Goal: Task Accomplishment & Management: Manage account settings

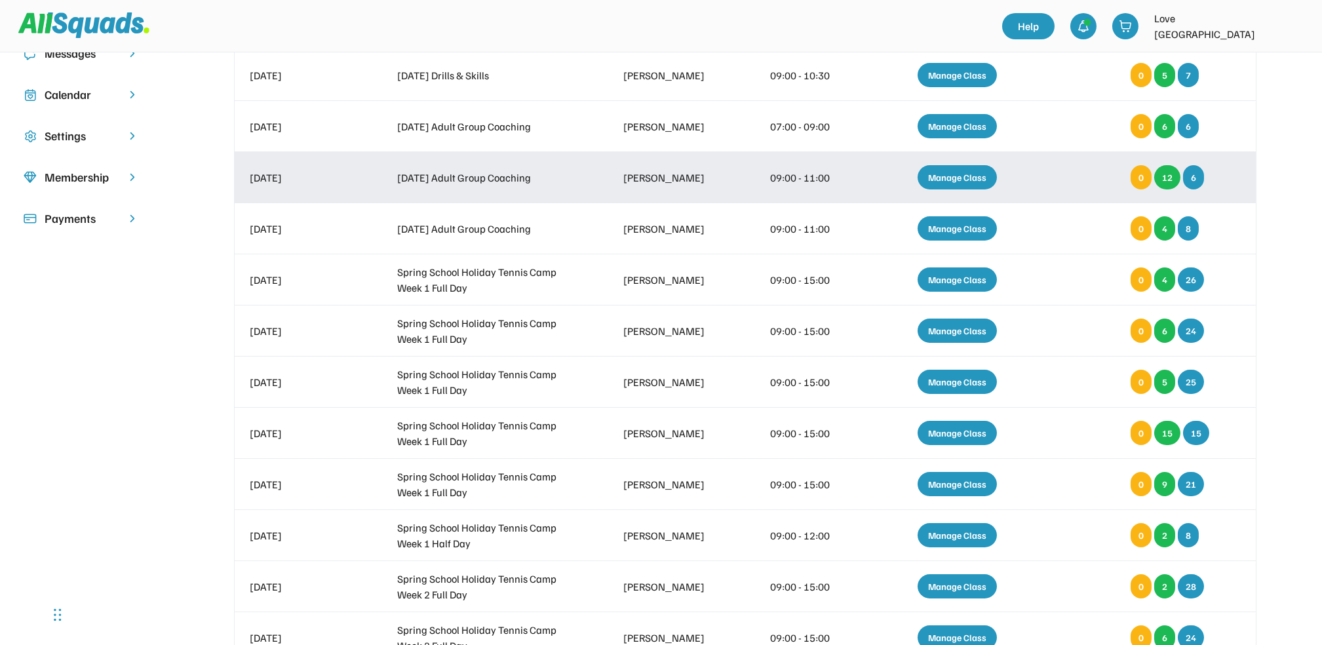
scroll to position [262, 0]
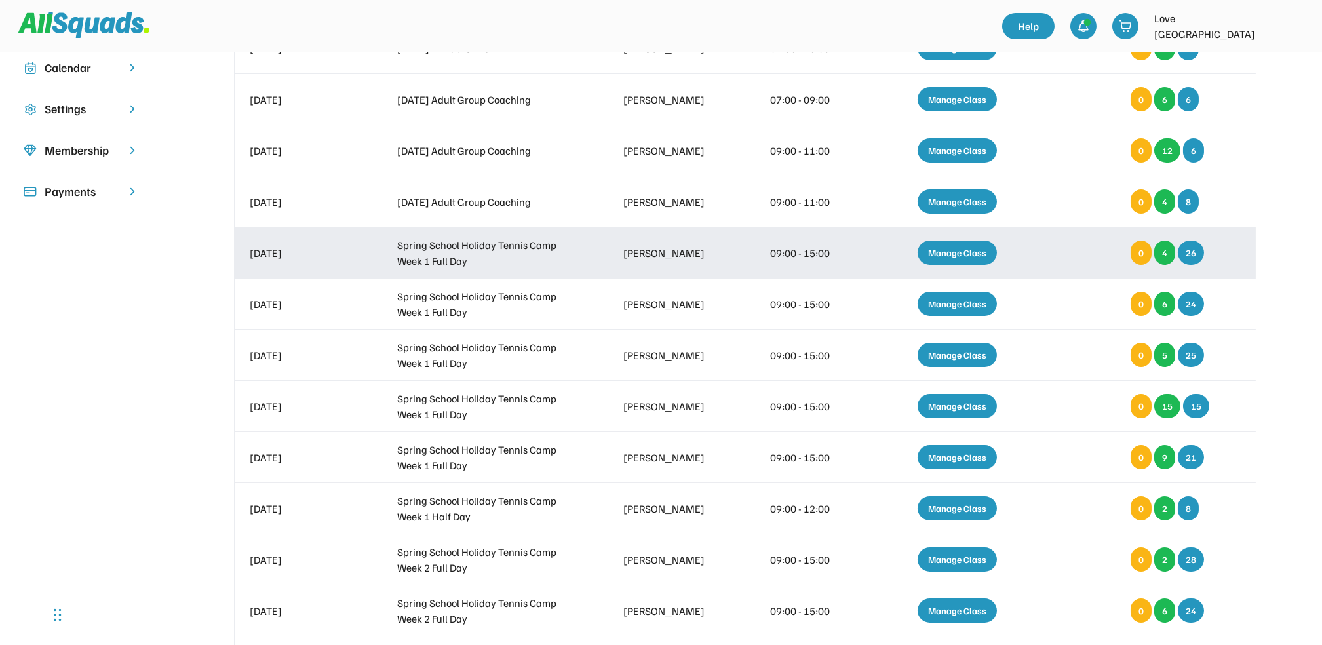
click at [951, 254] on div "Manage Class" at bounding box center [957, 253] width 79 height 24
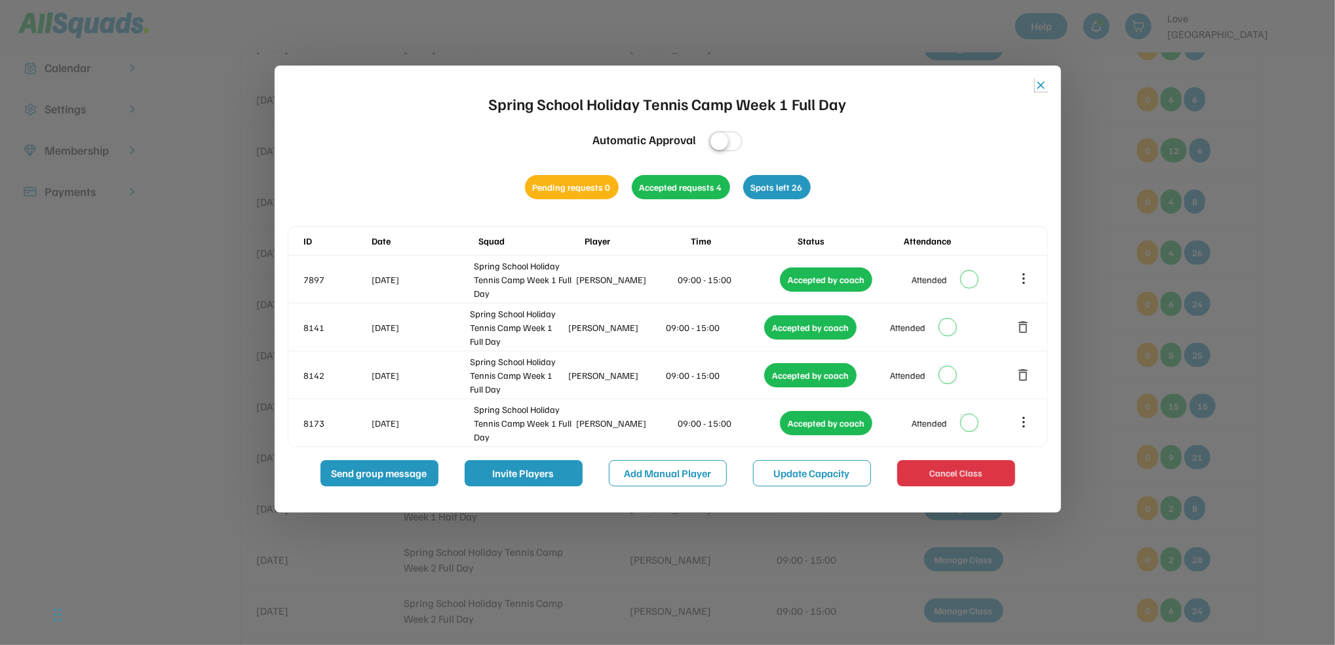
click at [1043, 83] on button "close" at bounding box center [1041, 85] width 13 height 13
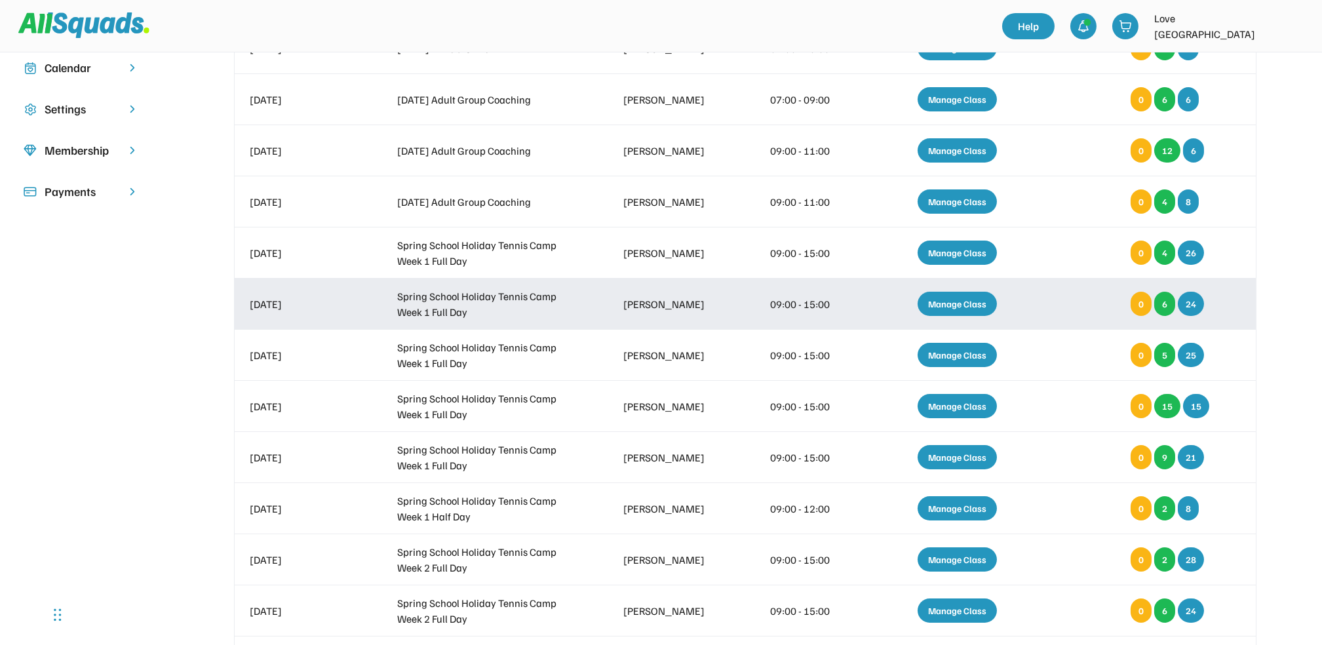
click at [962, 304] on div "Manage Class" at bounding box center [957, 304] width 79 height 24
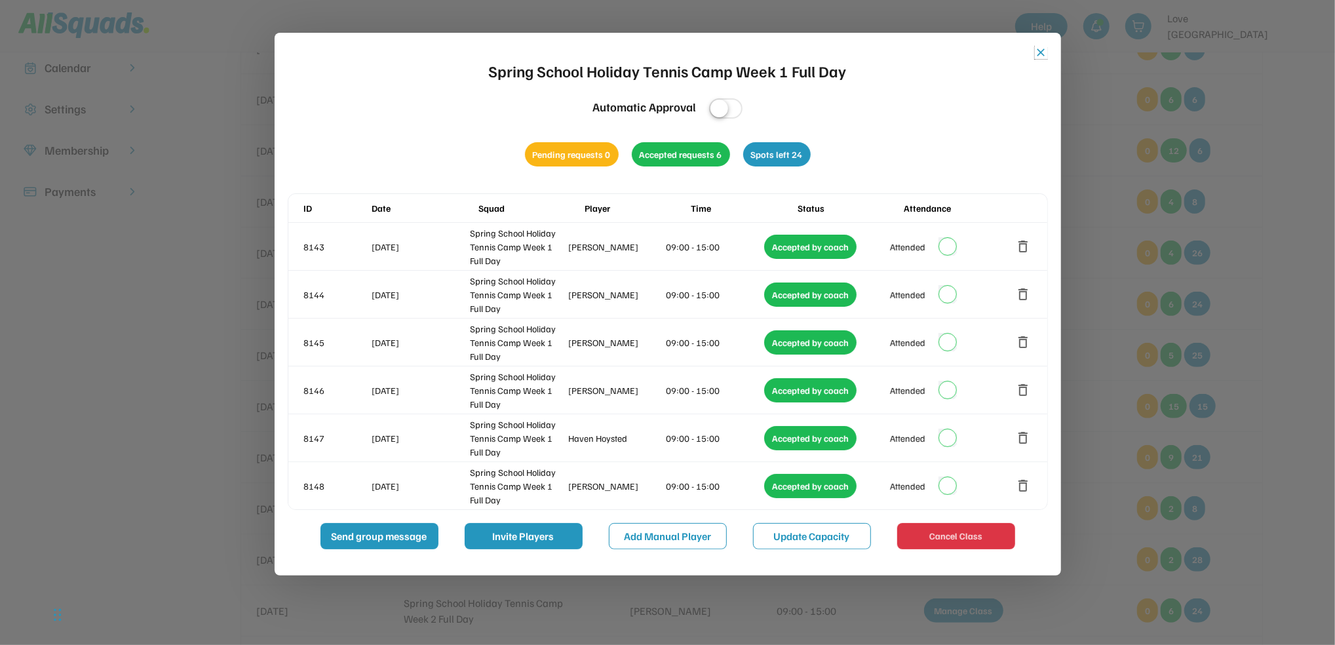
click at [1041, 54] on button "close" at bounding box center [1041, 52] width 13 height 13
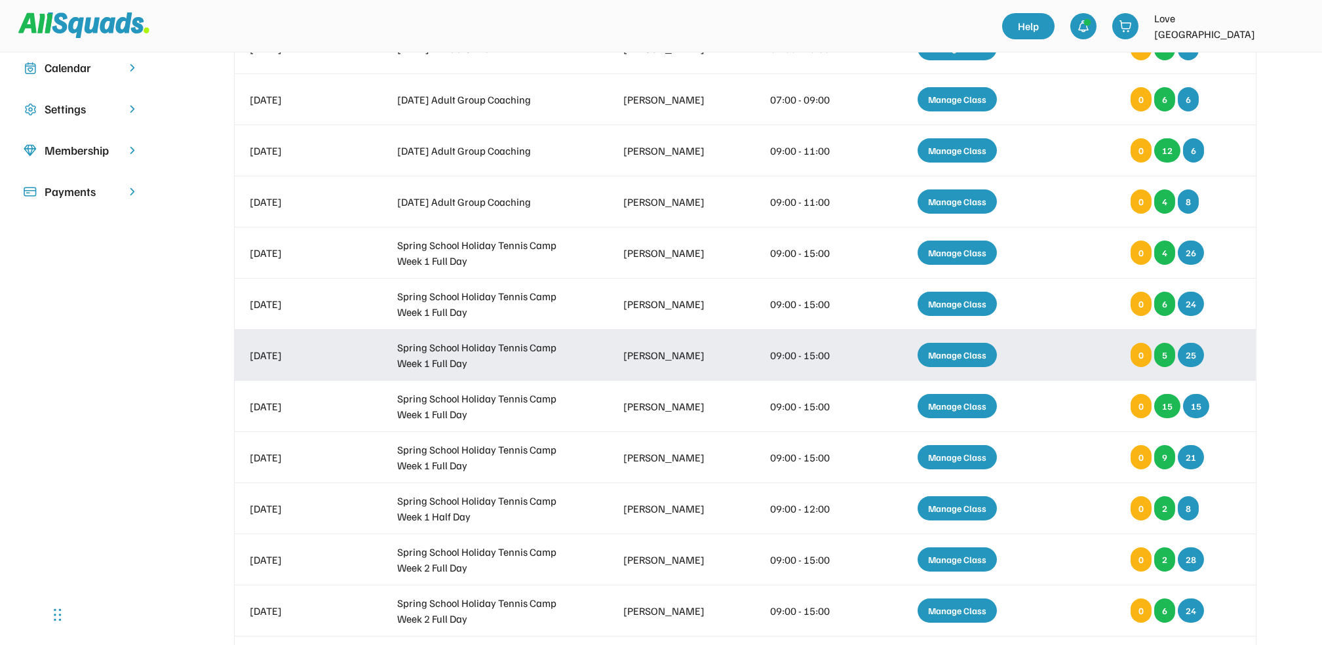
click at [956, 354] on div "Manage Class" at bounding box center [957, 355] width 79 height 24
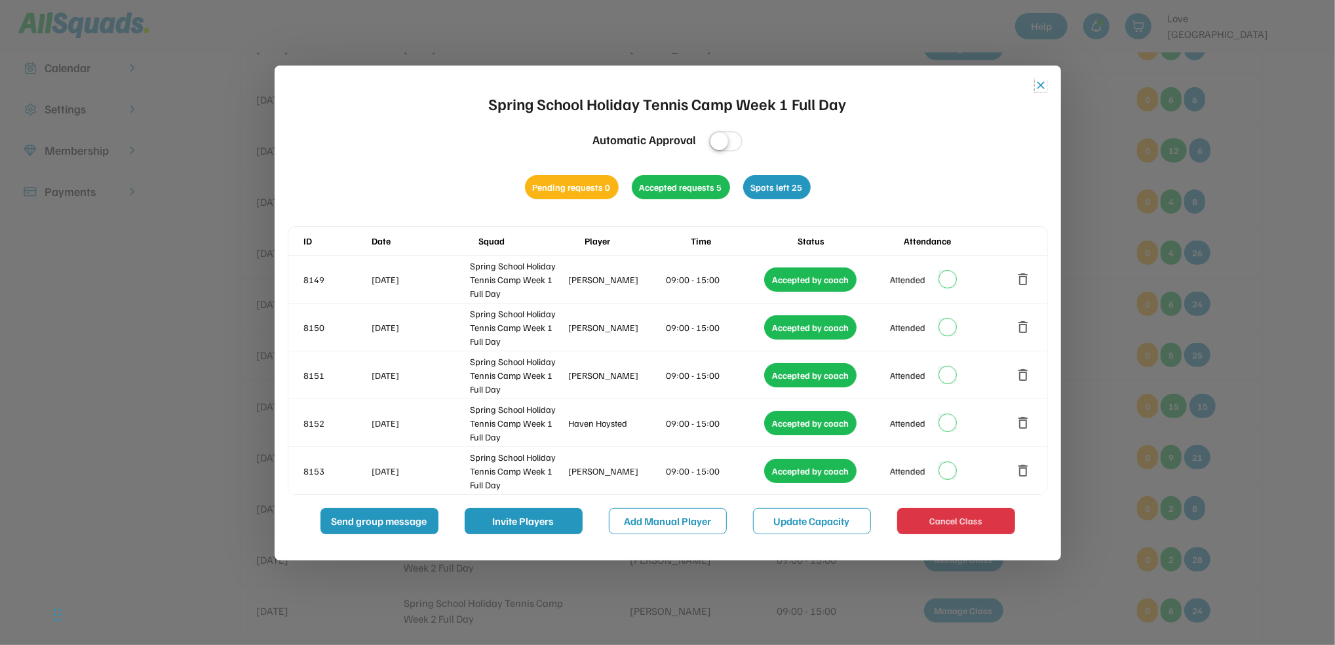
click at [1046, 83] on button "close" at bounding box center [1041, 85] width 13 height 13
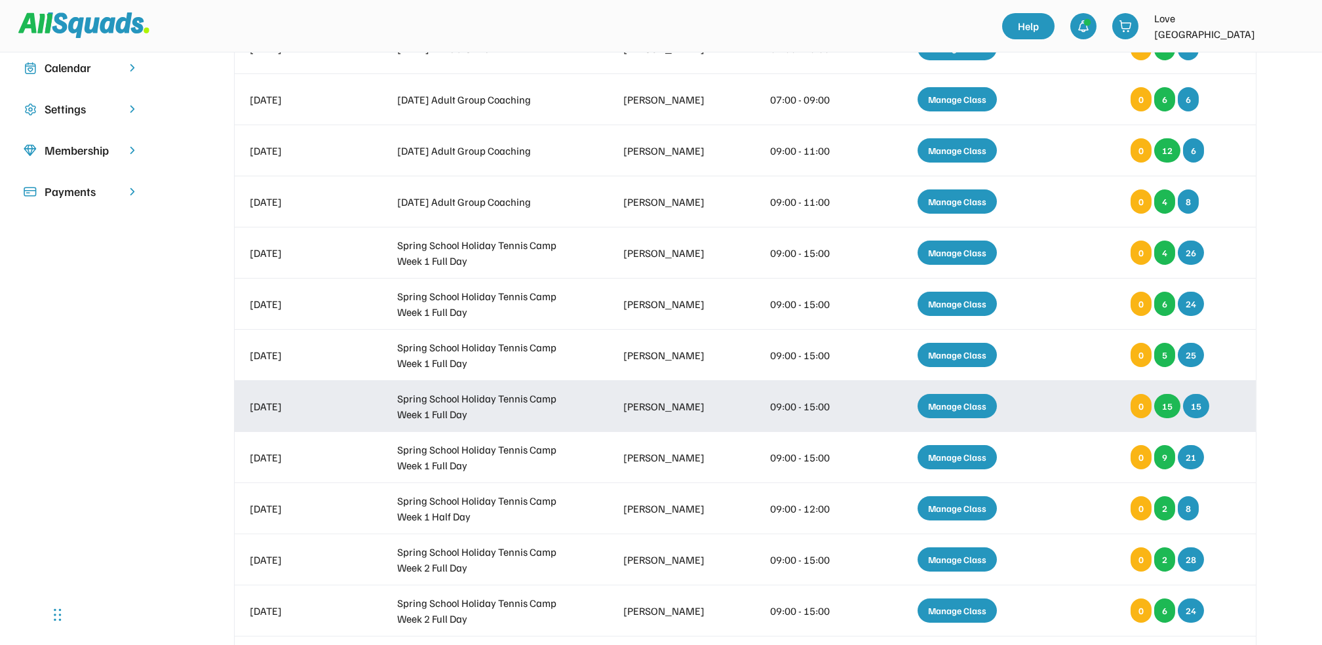
click at [949, 402] on div "Manage Class" at bounding box center [957, 406] width 79 height 24
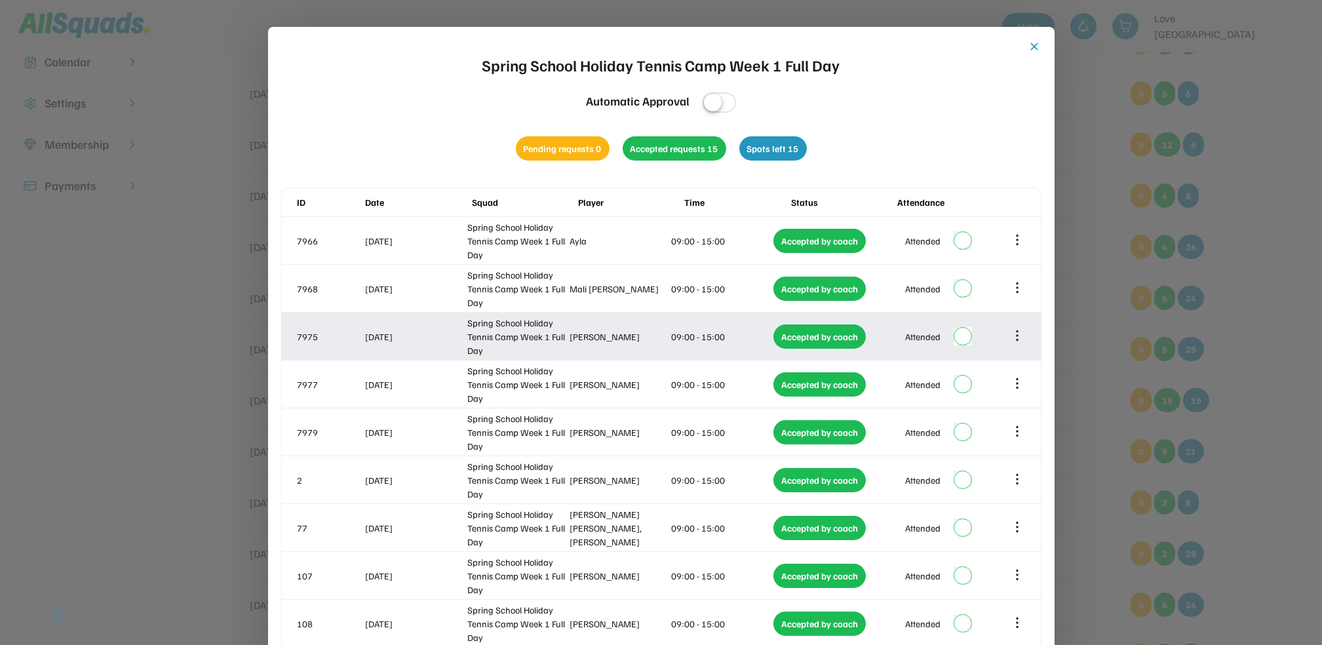
scroll to position [231, 0]
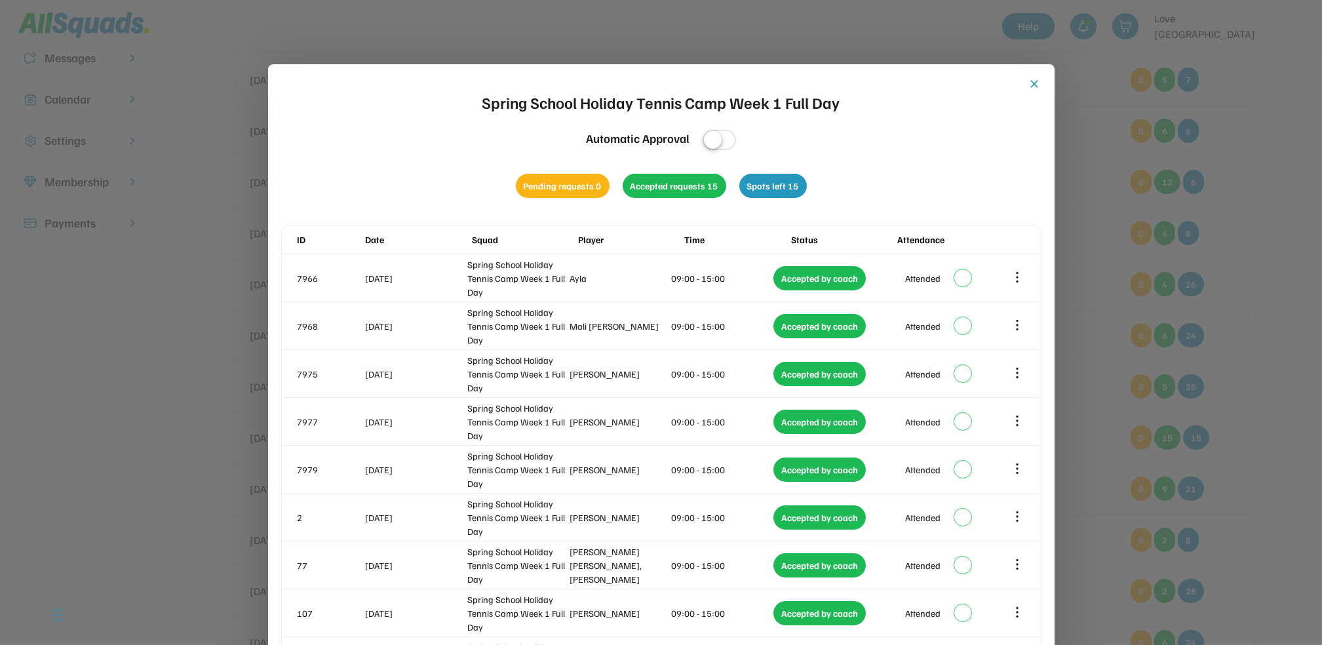
click at [1038, 83] on button "close" at bounding box center [1034, 83] width 13 height 13
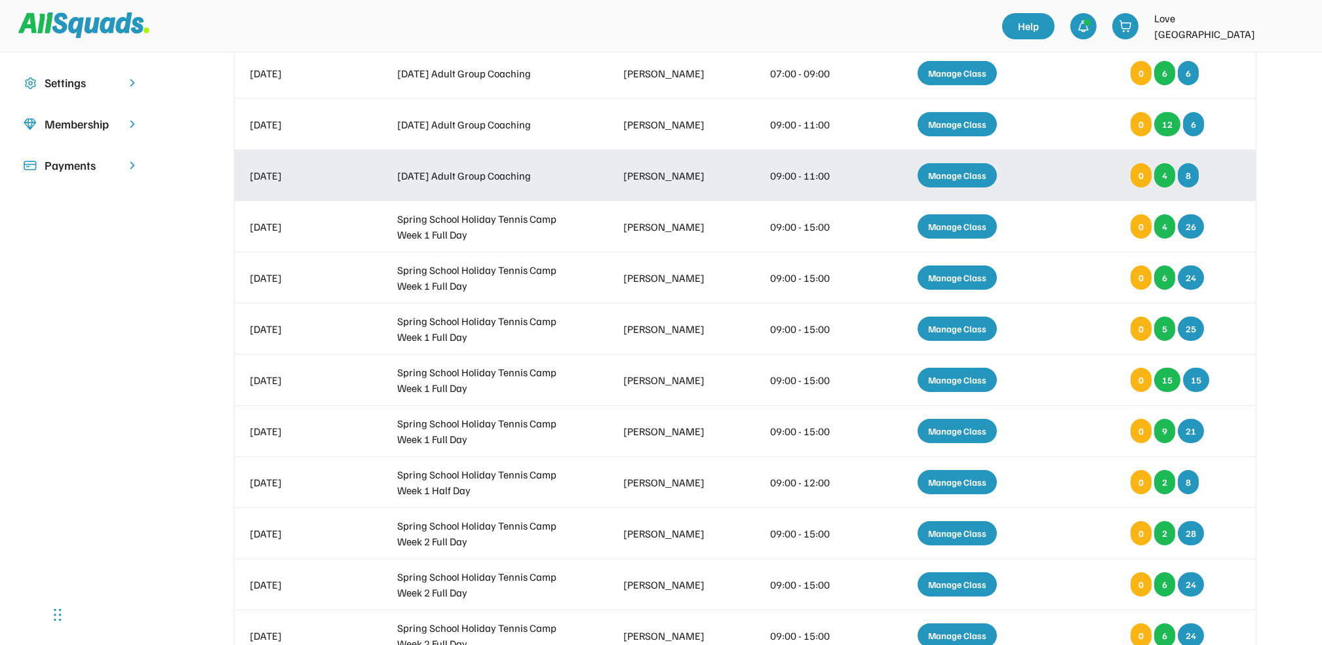
scroll to position [318, 0]
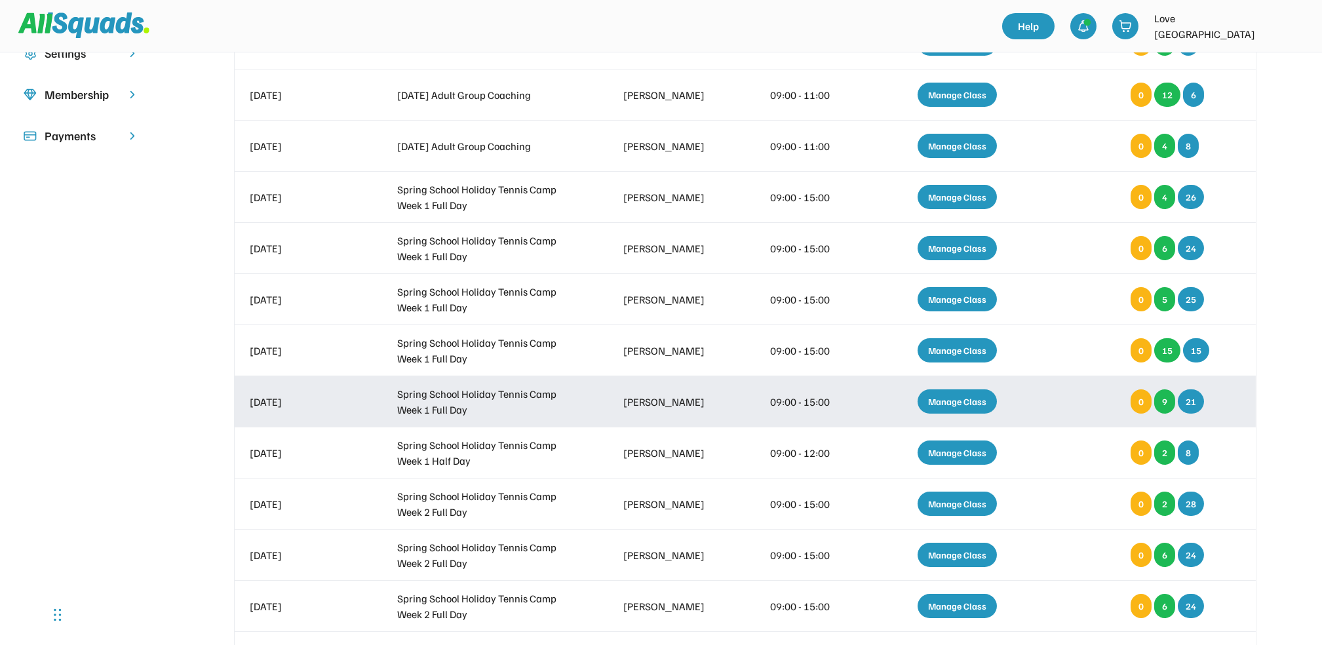
click at [948, 400] on div "Manage Class" at bounding box center [957, 401] width 79 height 24
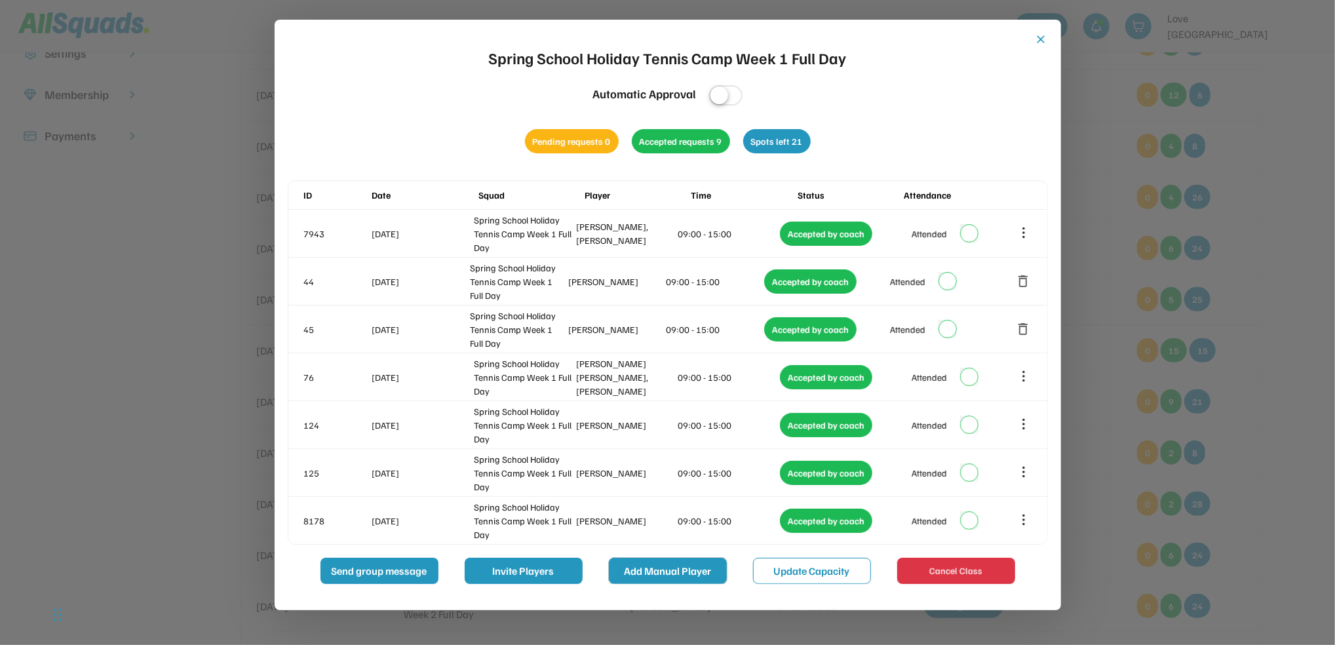
click at [672, 574] on button "Add Manual Player" at bounding box center [668, 571] width 118 height 26
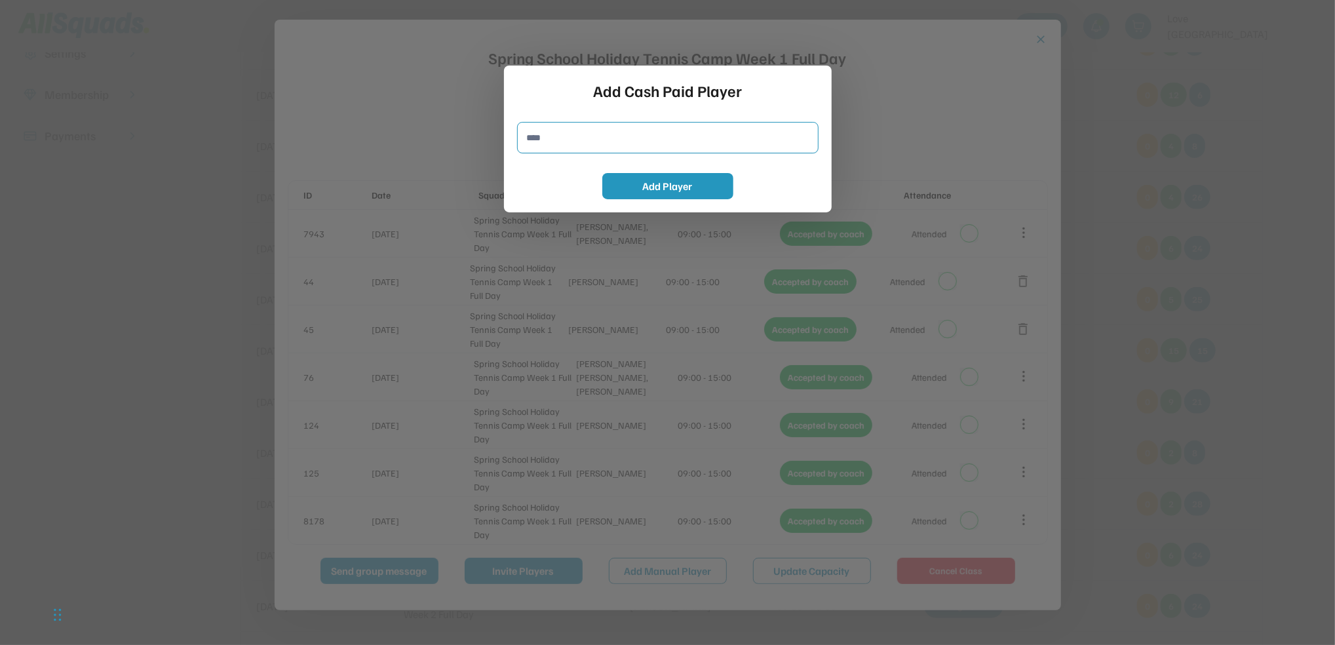
click at [568, 136] on input "input" at bounding box center [667, 137] width 301 height 31
type input "**********"
click at [630, 186] on button "Add Player" at bounding box center [667, 186] width 131 height 26
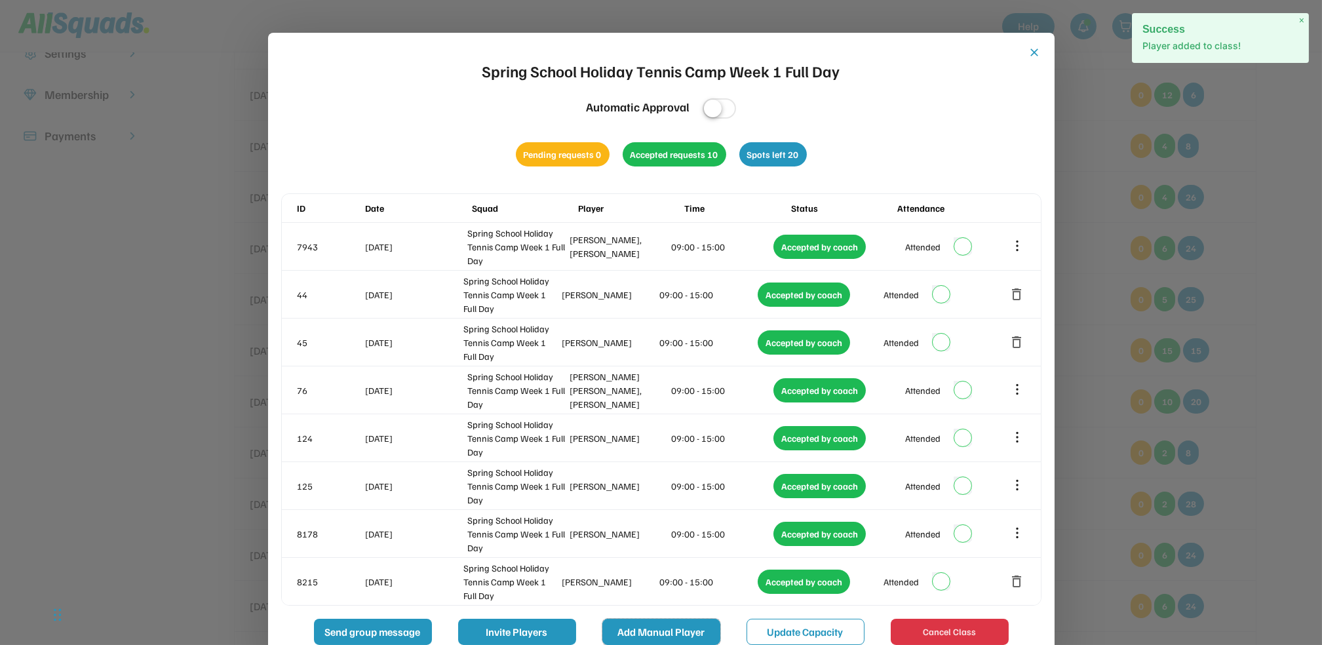
click at [654, 627] on button "Add Manual Player" at bounding box center [661, 632] width 118 height 26
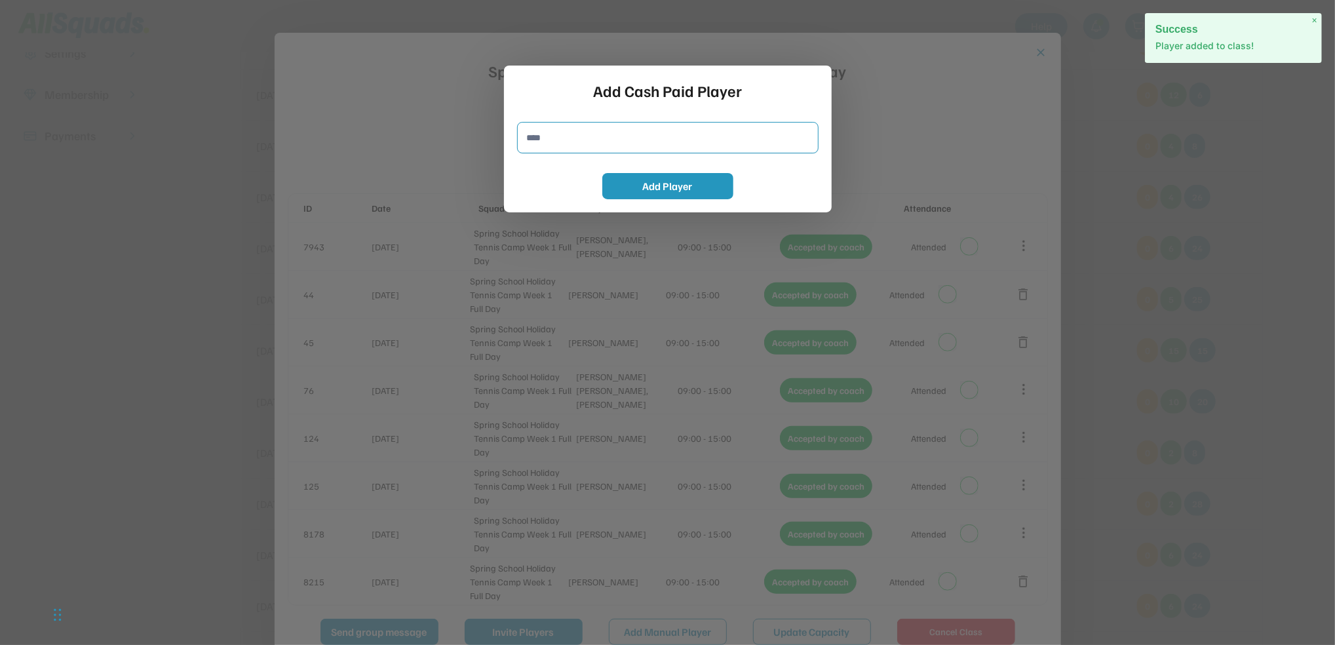
click at [616, 143] on input "input" at bounding box center [667, 137] width 301 height 31
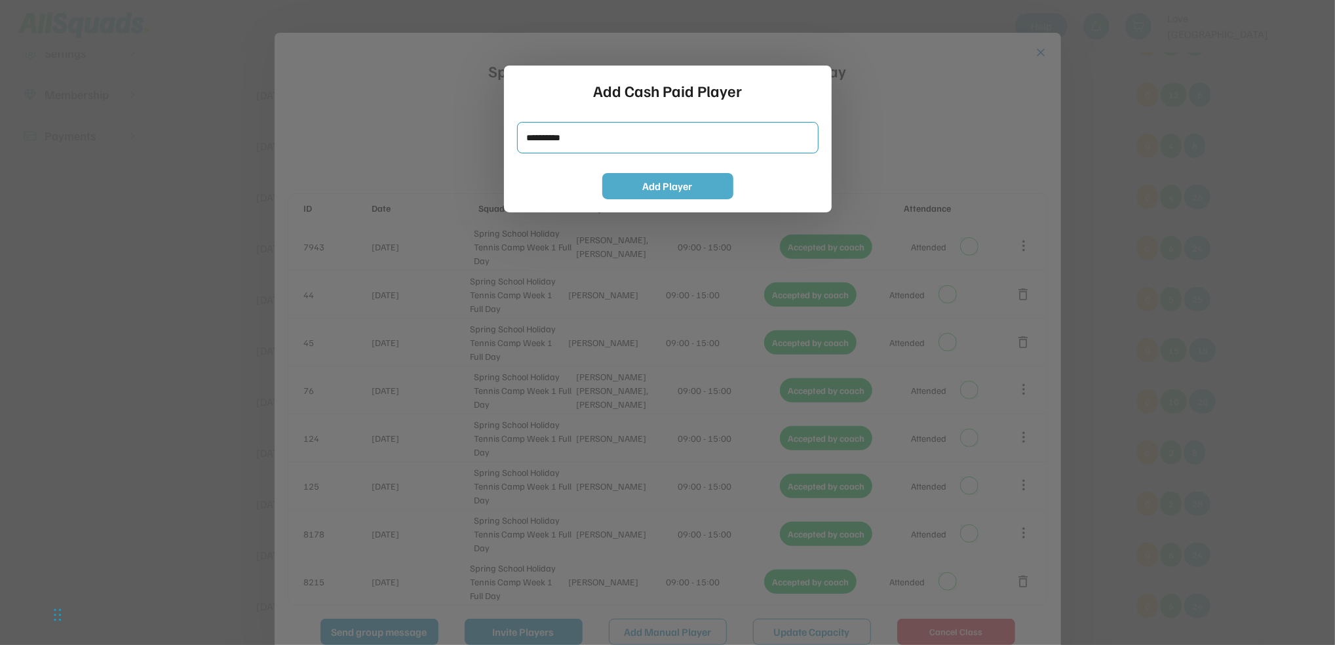
type input "**********"
click at [644, 188] on button "Add Player" at bounding box center [667, 186] width 131 height 26
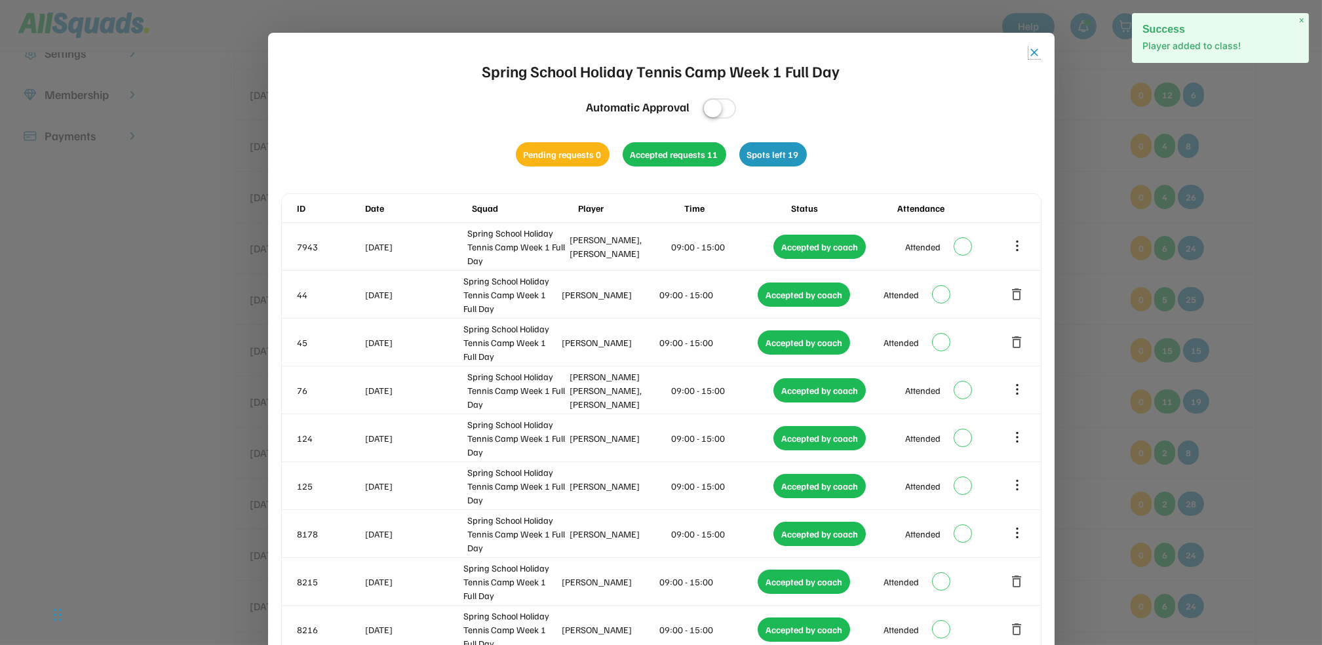
click at [1039, 50] on button "close" at bounding box center [1034, 52] width 13 height 13
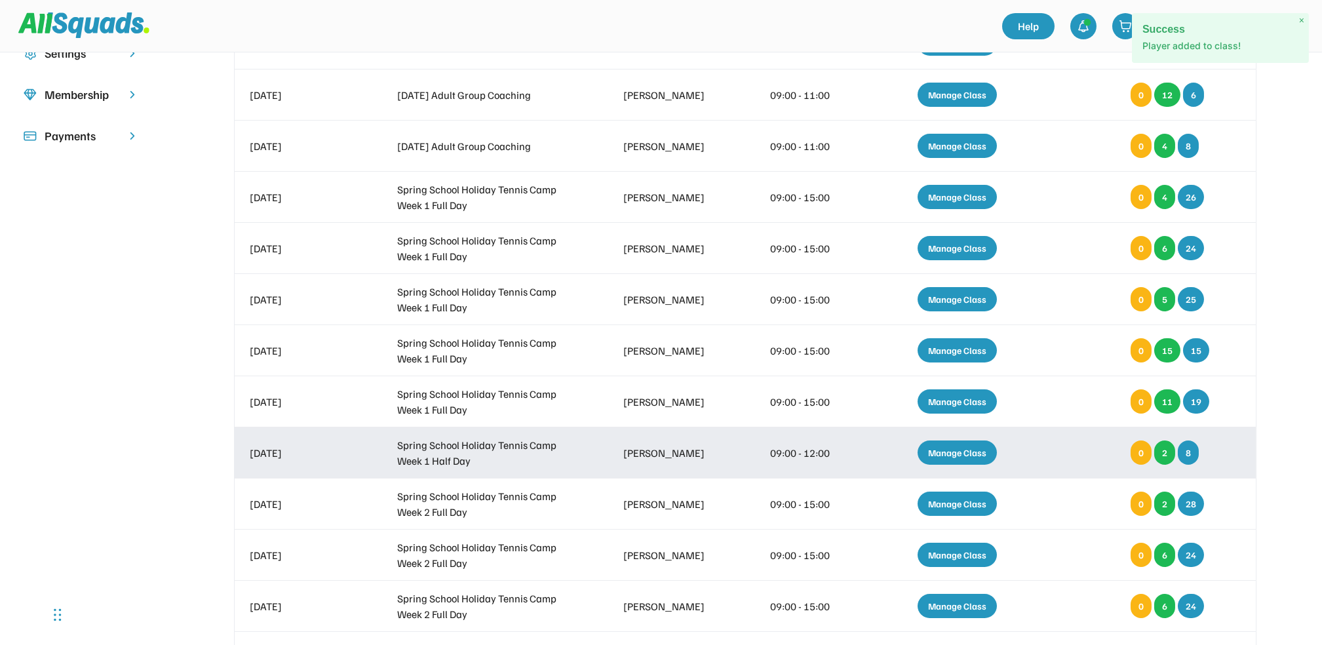
scroll to position [405, 0]
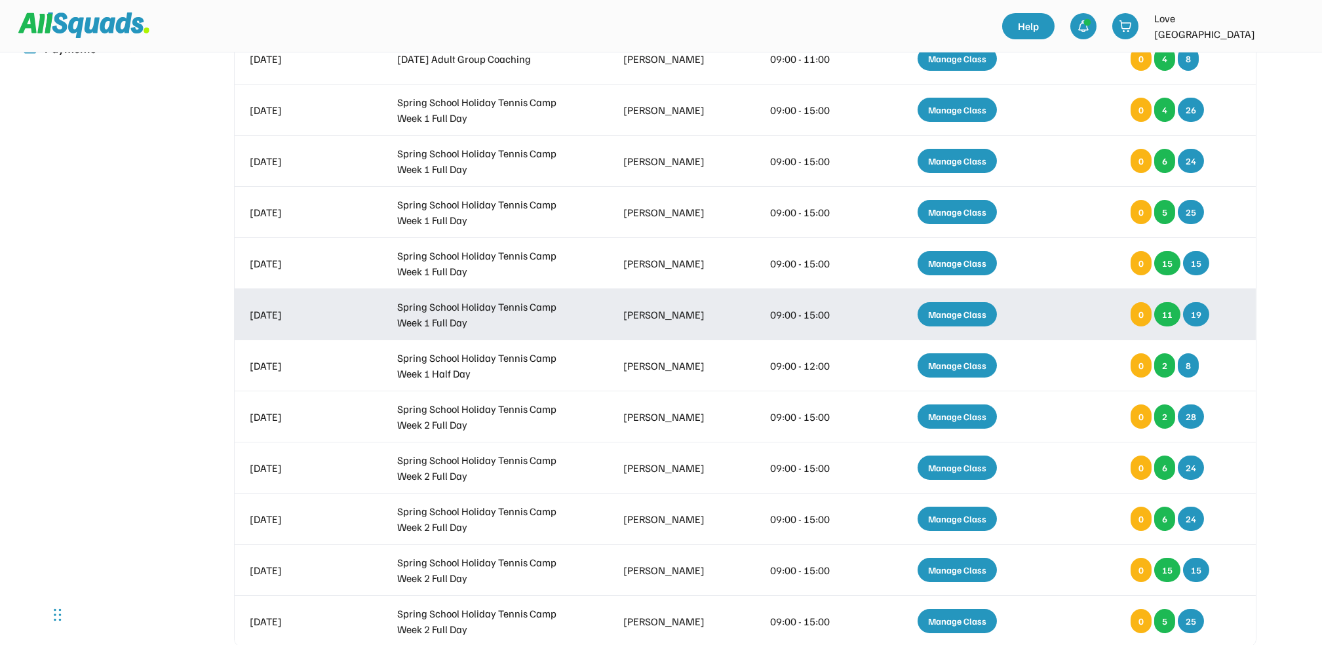
click at [953, 309] on div "Manage Class" at bounding box center [957, 314] width 79 height 24
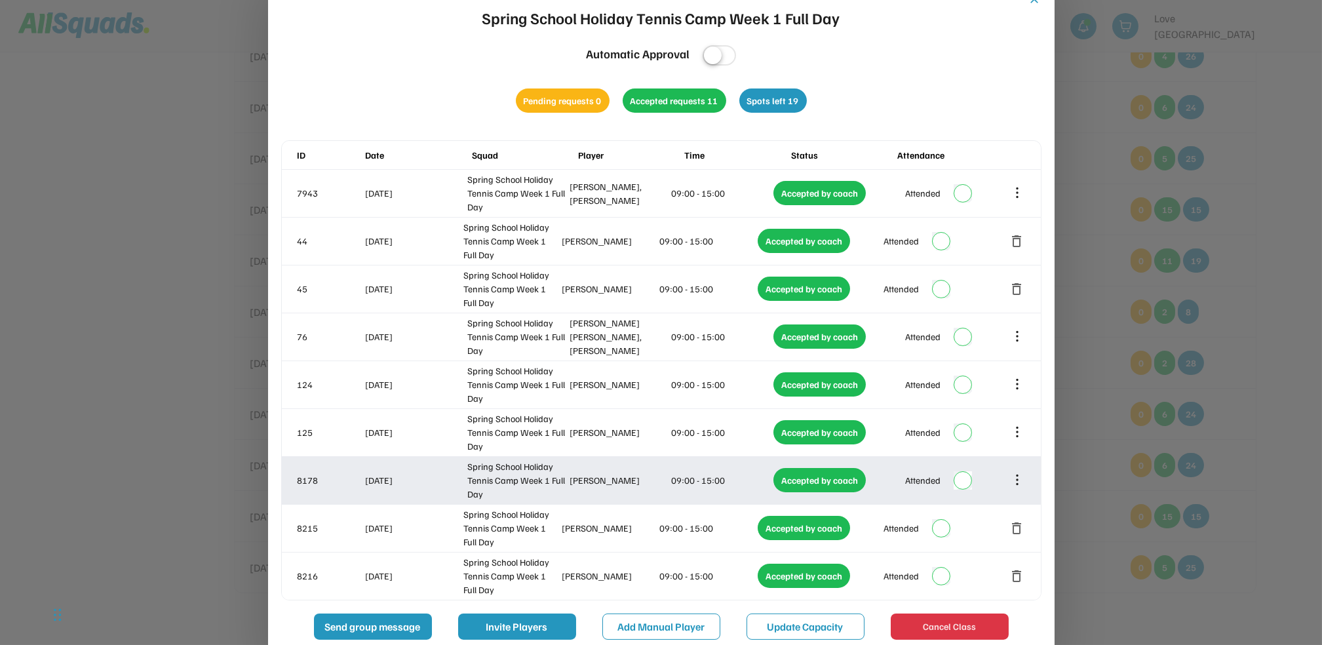
scroll to position [318, 0]
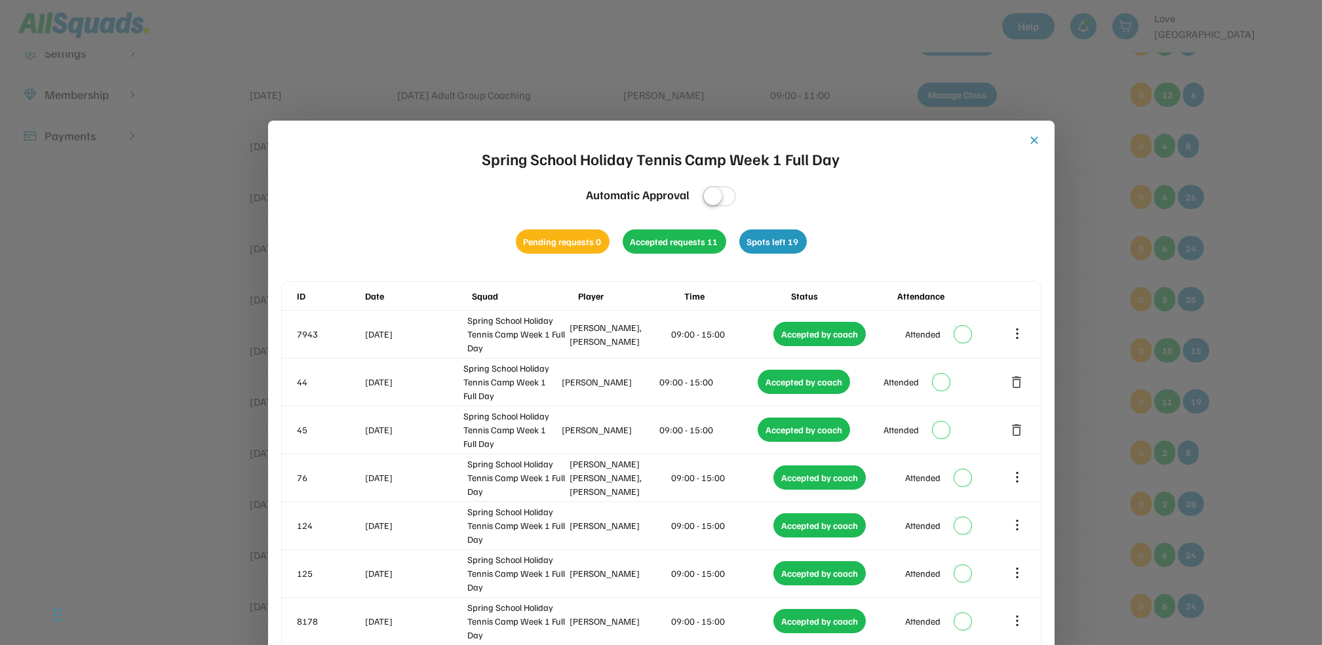
click at [1033, 145] on button "close" at bounding box center [1034, 140] width 13 height 13
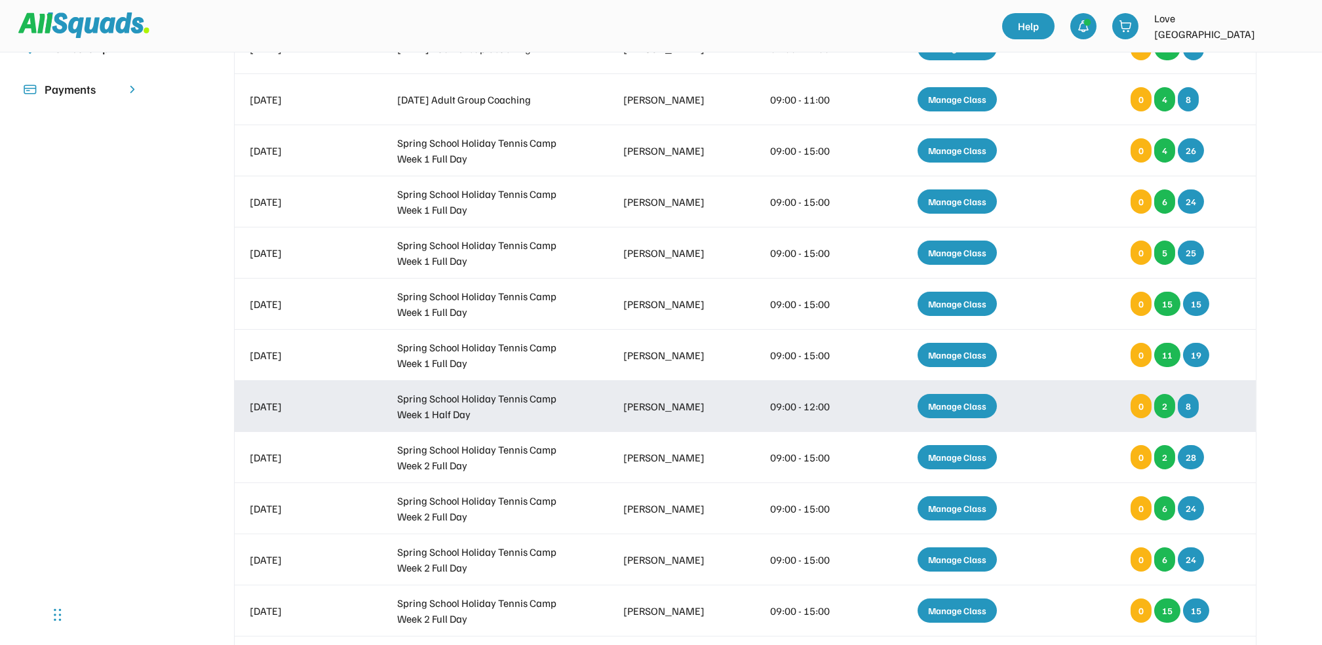
scroll to position [405, 0]
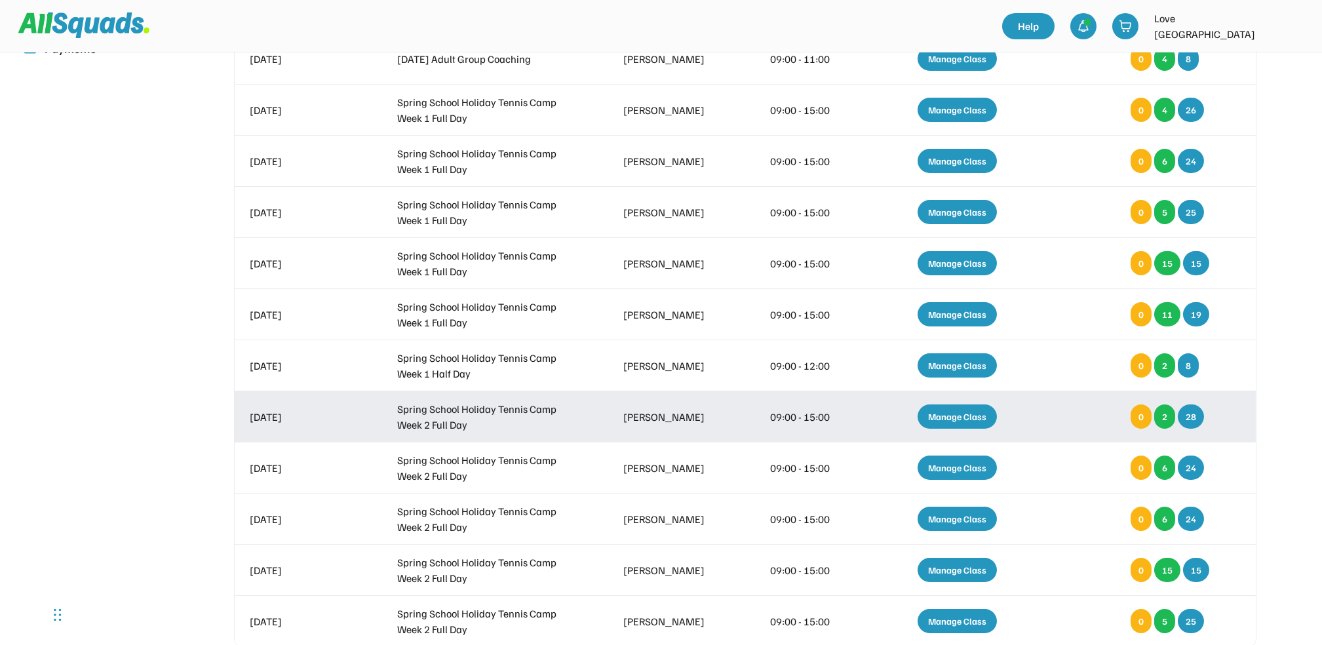
click at [940, 421] on div "Manage Class" at bounding box center [957, 416] width 79 height 24
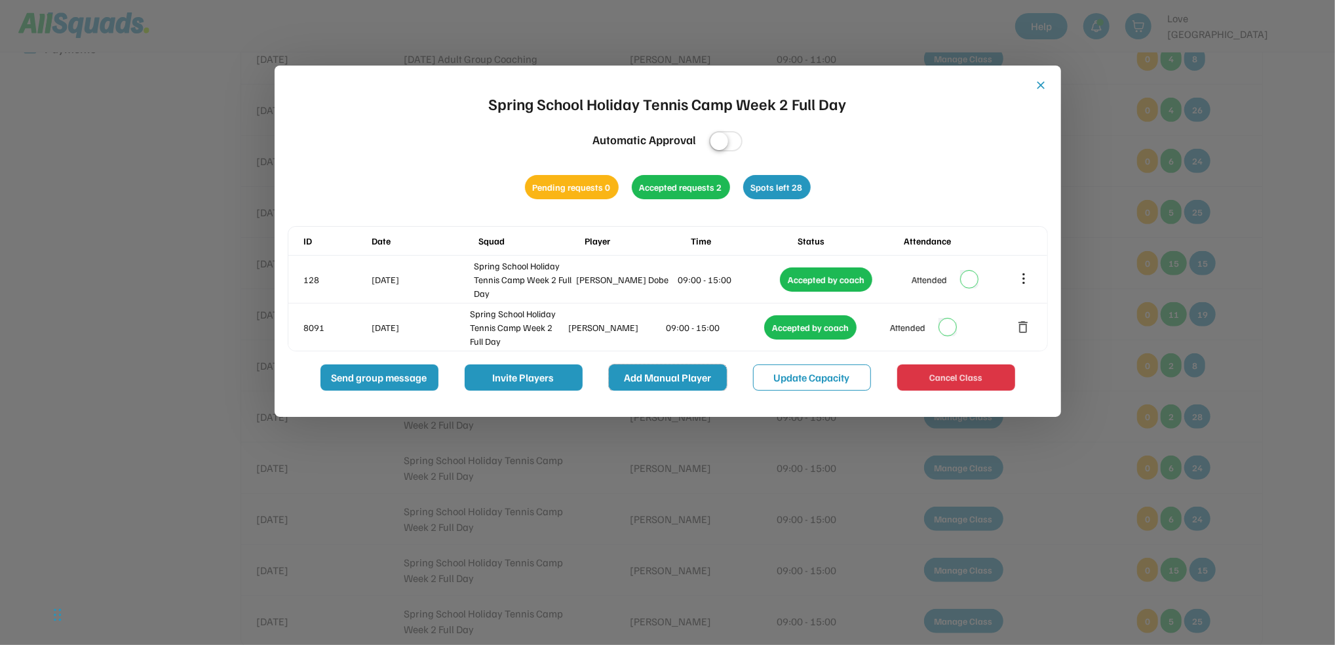
click at [664, 378] on button "Add Manual Player" at bounding box center [668, 377] width 118 height 26
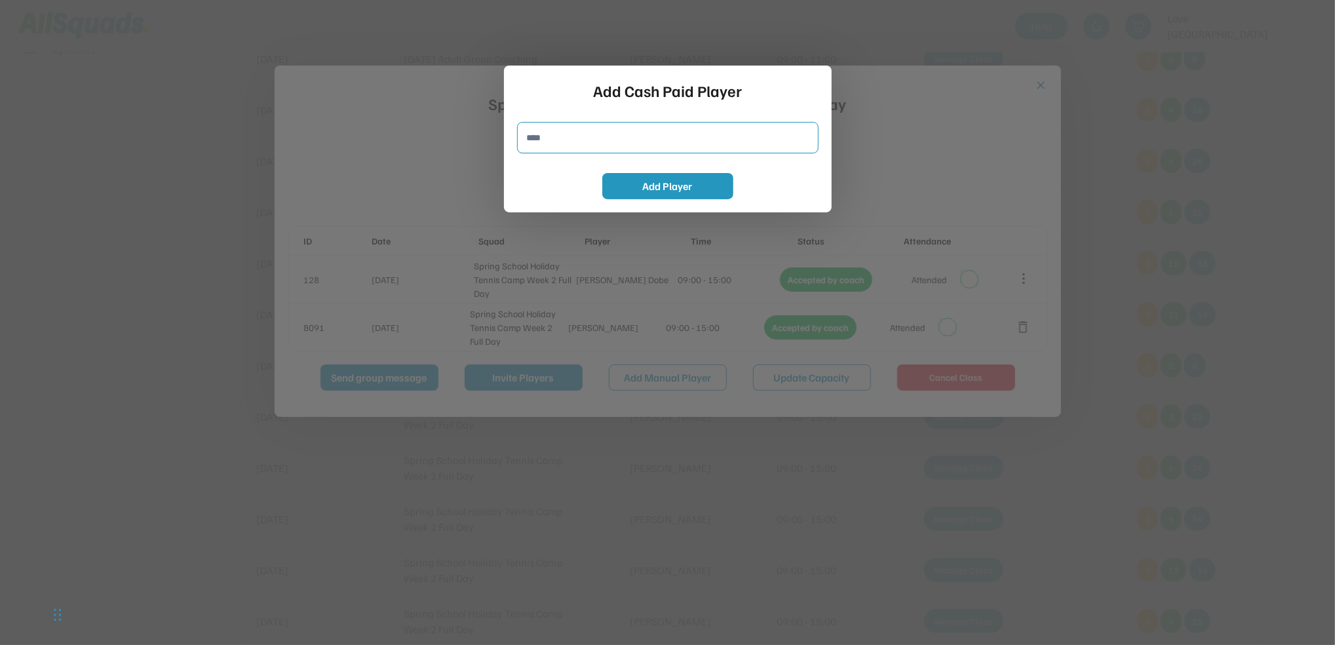
click at [589, 139] on input "input" at bounding box center [667, 137] width 301 height 31
type input "**********"
click at [623, 185] on button "Add Player" at bounding box center [667, 186] width 131 height 26
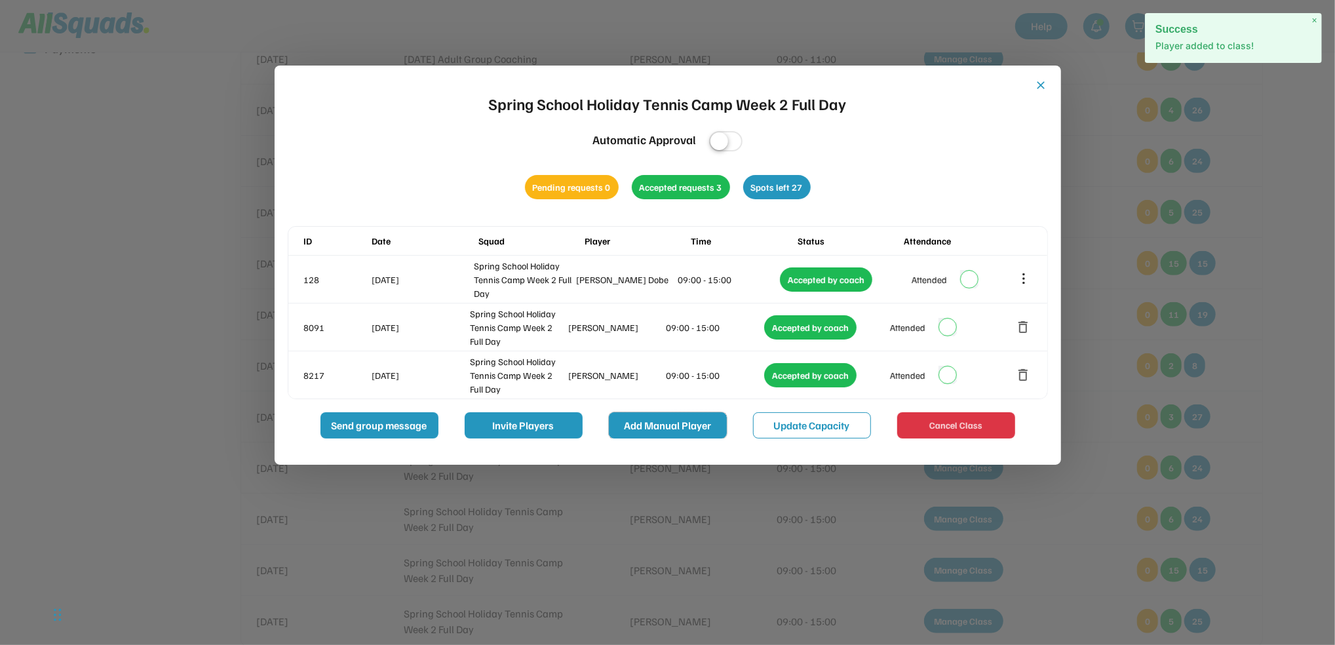
click at [643, 431] on button "Add Manual Player" at bounding box center [668, 425] width 118 height 26
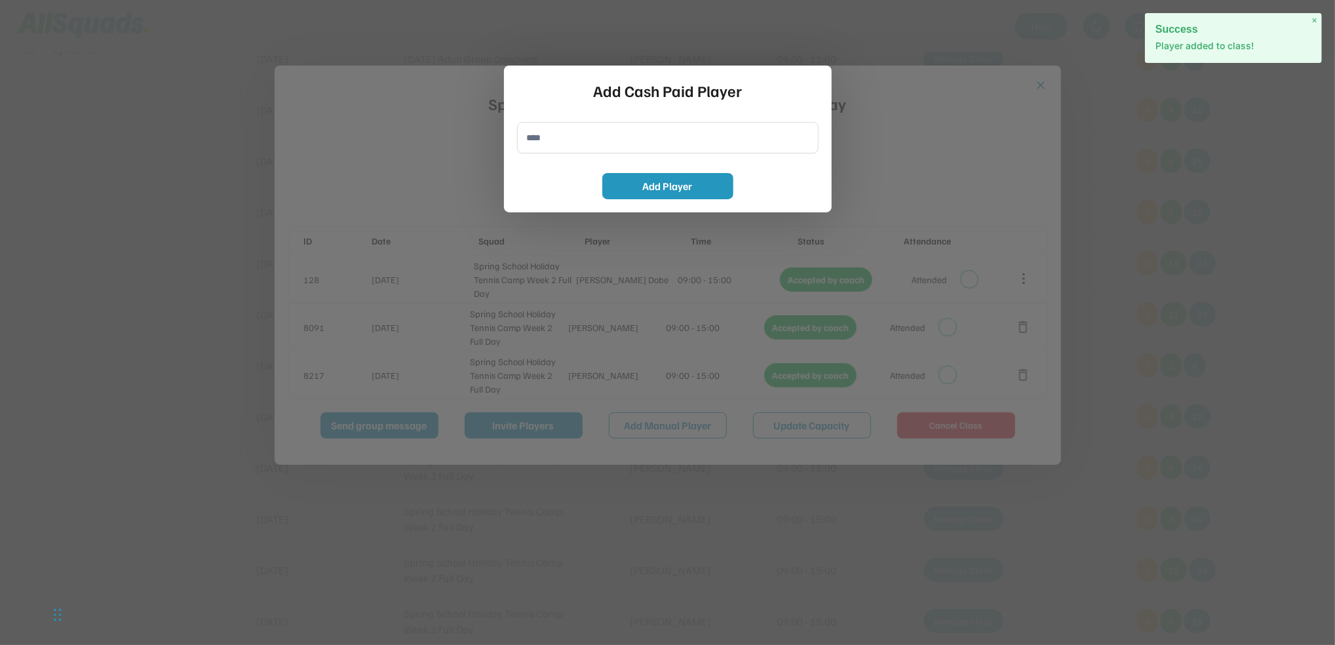
click at [552, 134] on input "input" at bounding box center [667, 137] width 301 height 31
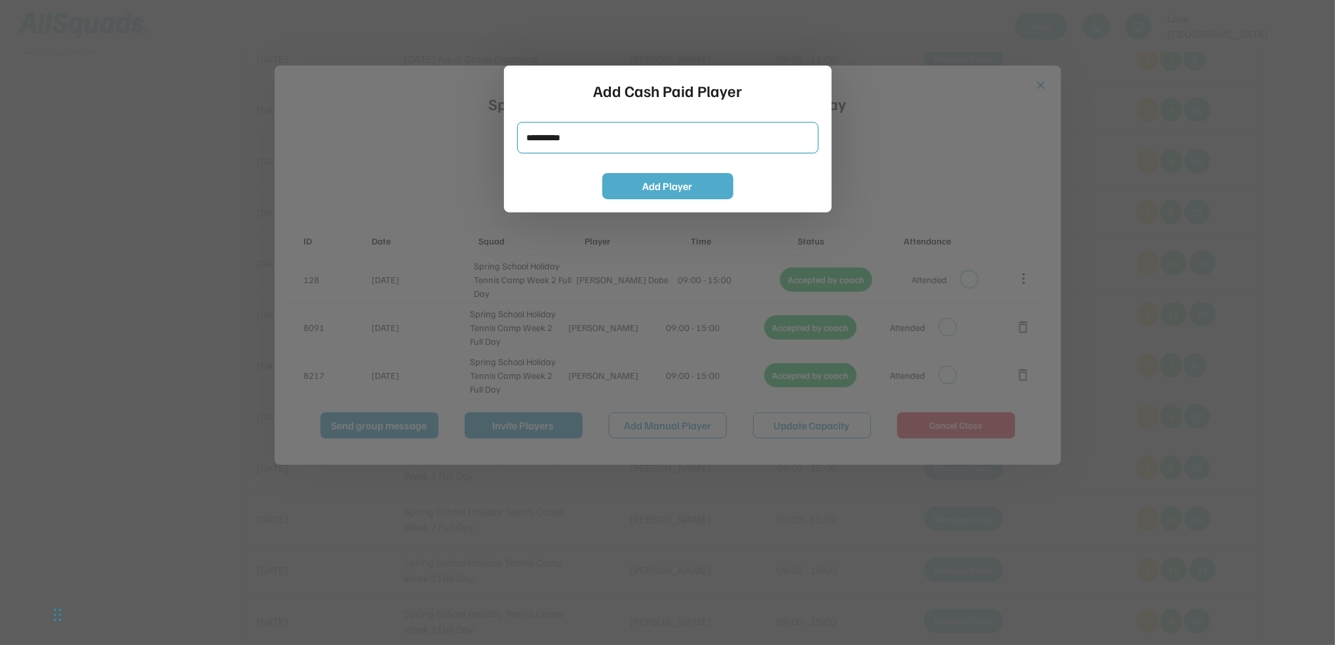
type input "**********"
click at [617, 179] on button "Add Player" at bounding box center [667, 186] width 131 height 26
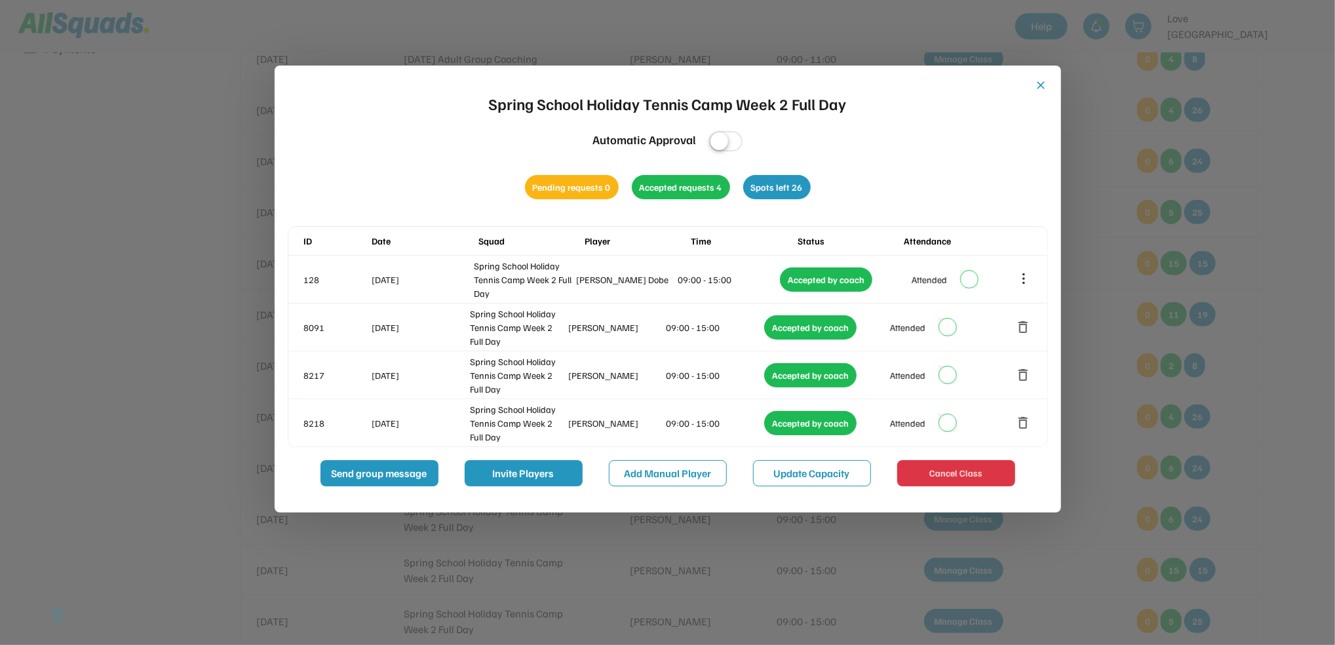
click at [1041, 87] on button "close" at bounding box center [1041, 85] width 13 height 13
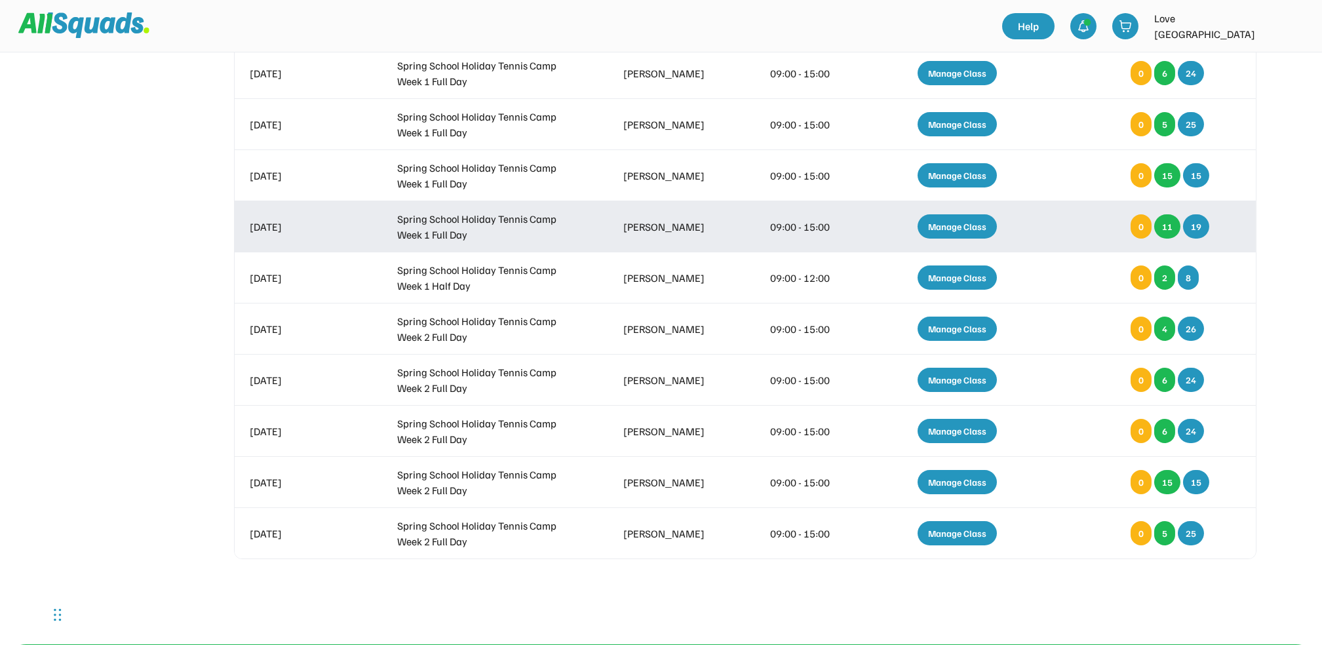
scroll to position [580, 0]
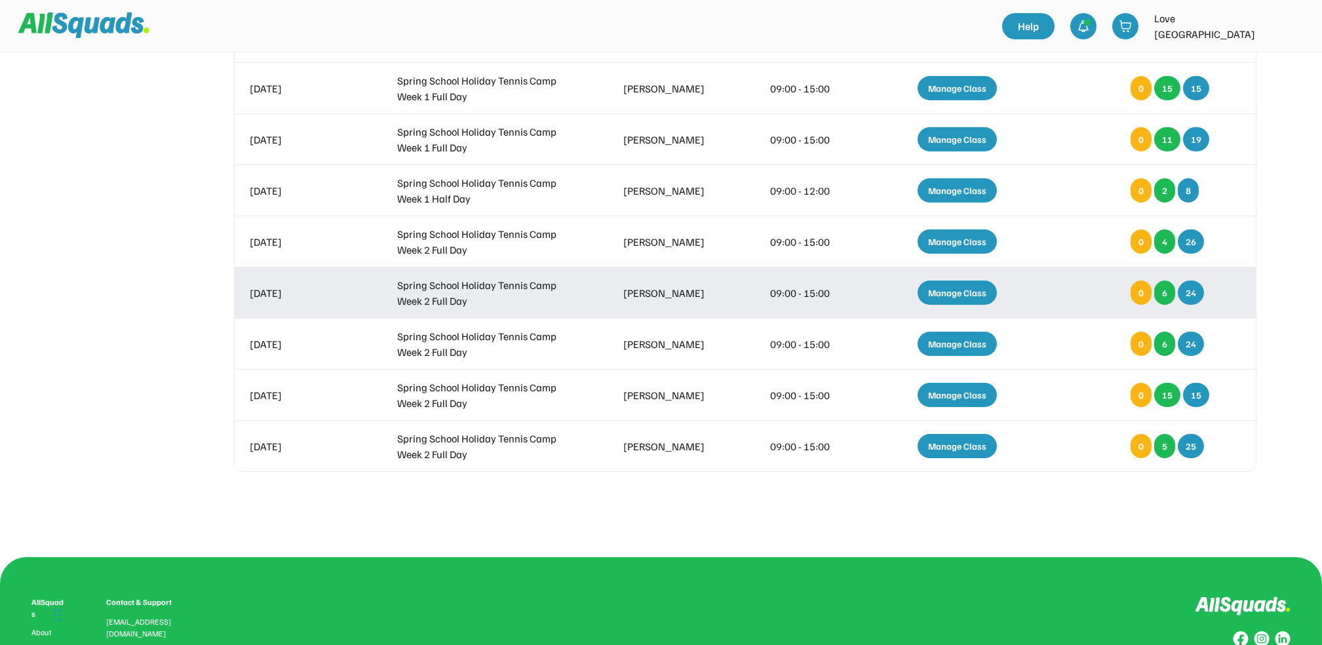
click at [958, 295] on div "Manage Class" at bounding box center [957, 293] width 79 height 24
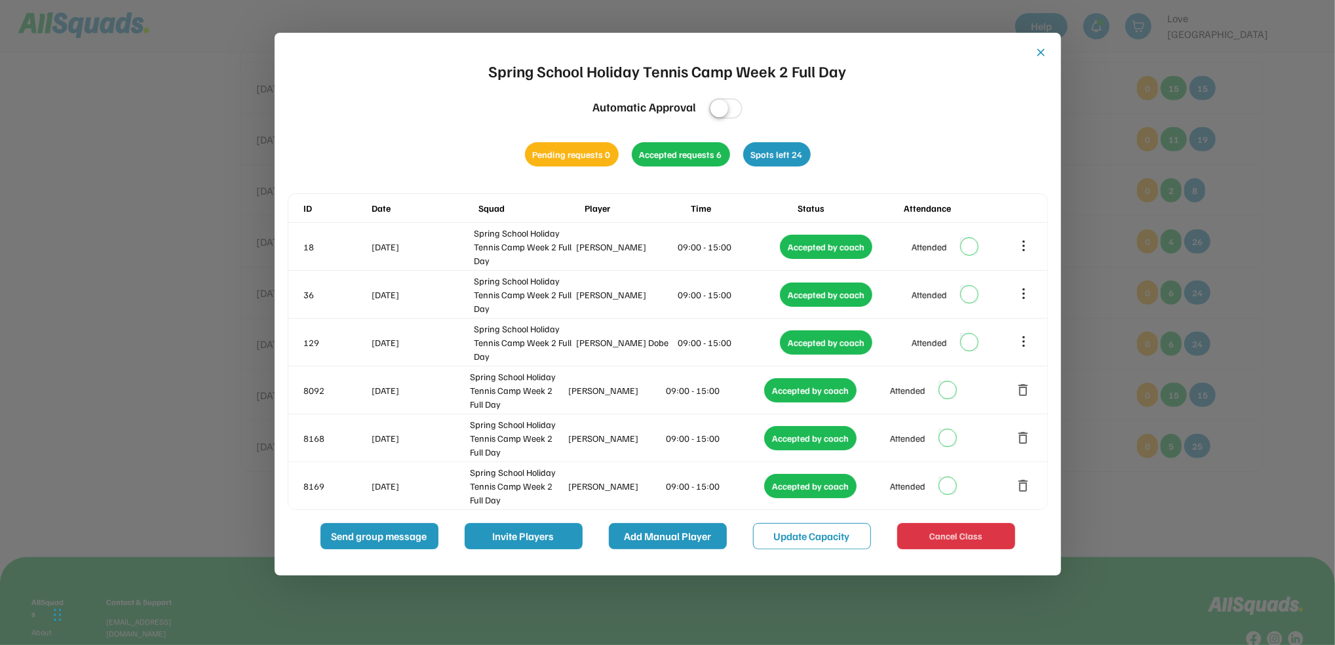
click at [675, 532] on button "Add Manual Player" at bounding box center [668, 536] width 118 height 26
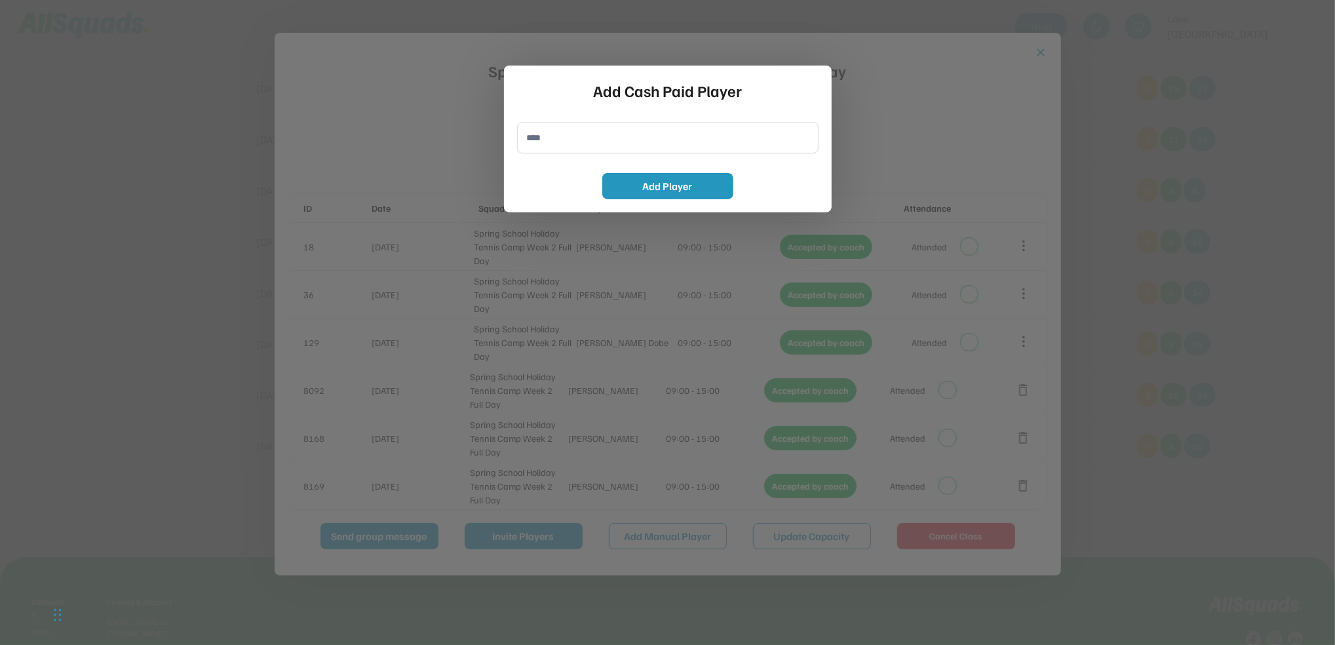
click at [589, 135] on input "input" at bounding box center [667, 137] width 301 height 31
type input "**********"
click at [630, 187] on button "Add Player" at bounding box center [667, 186] width 131 height 26
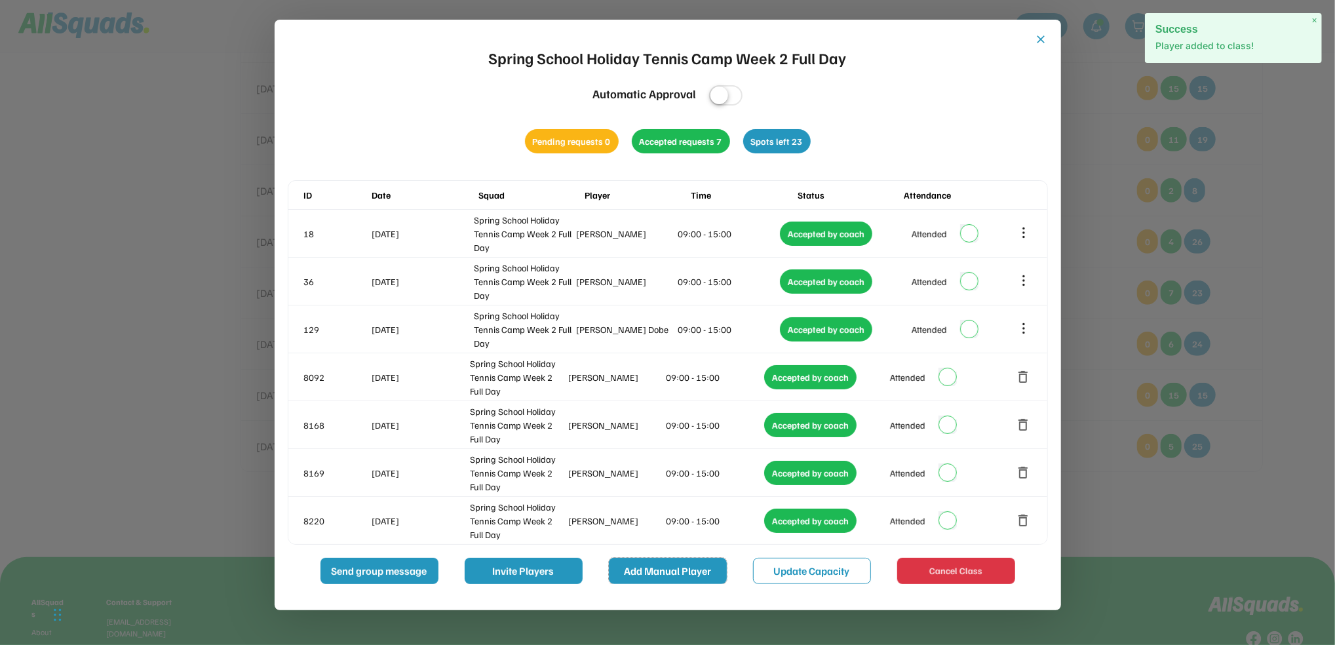
click at [646, 577] on button "Add Manual Player" at bounding box center [668, 571] width 118 height 26
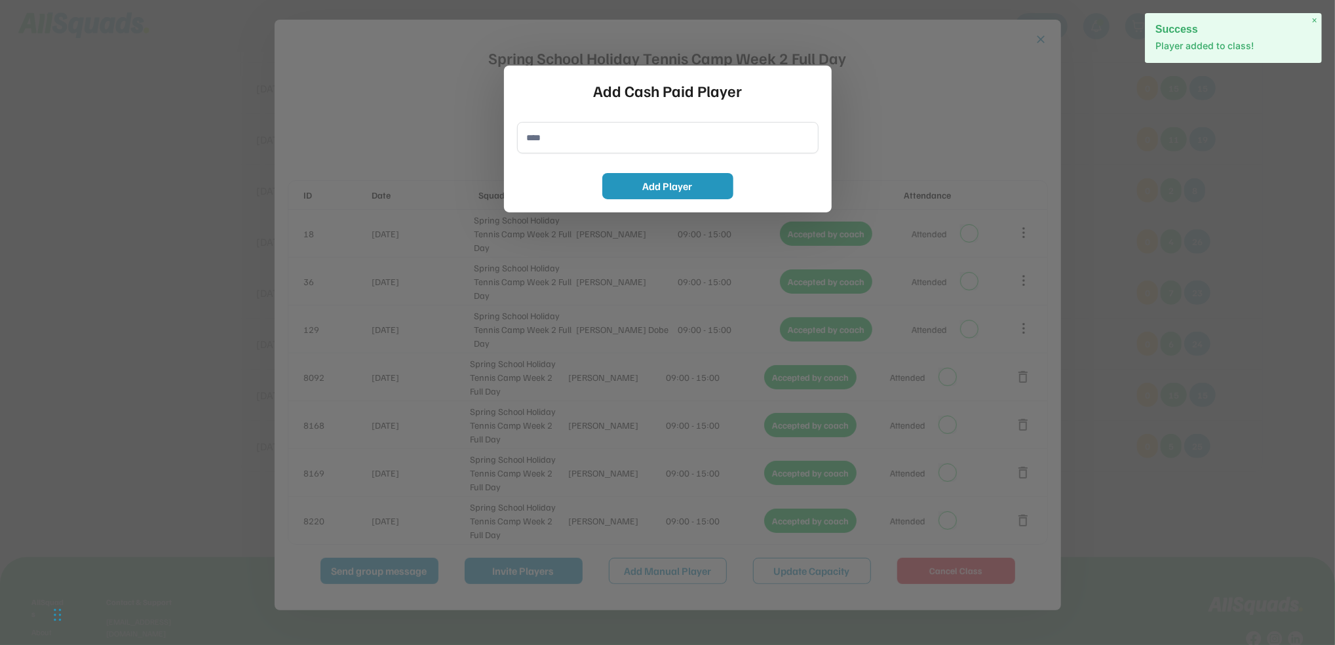
click at [568, 152] on input "input" at bounding box center [667, 137] width 301 height 31
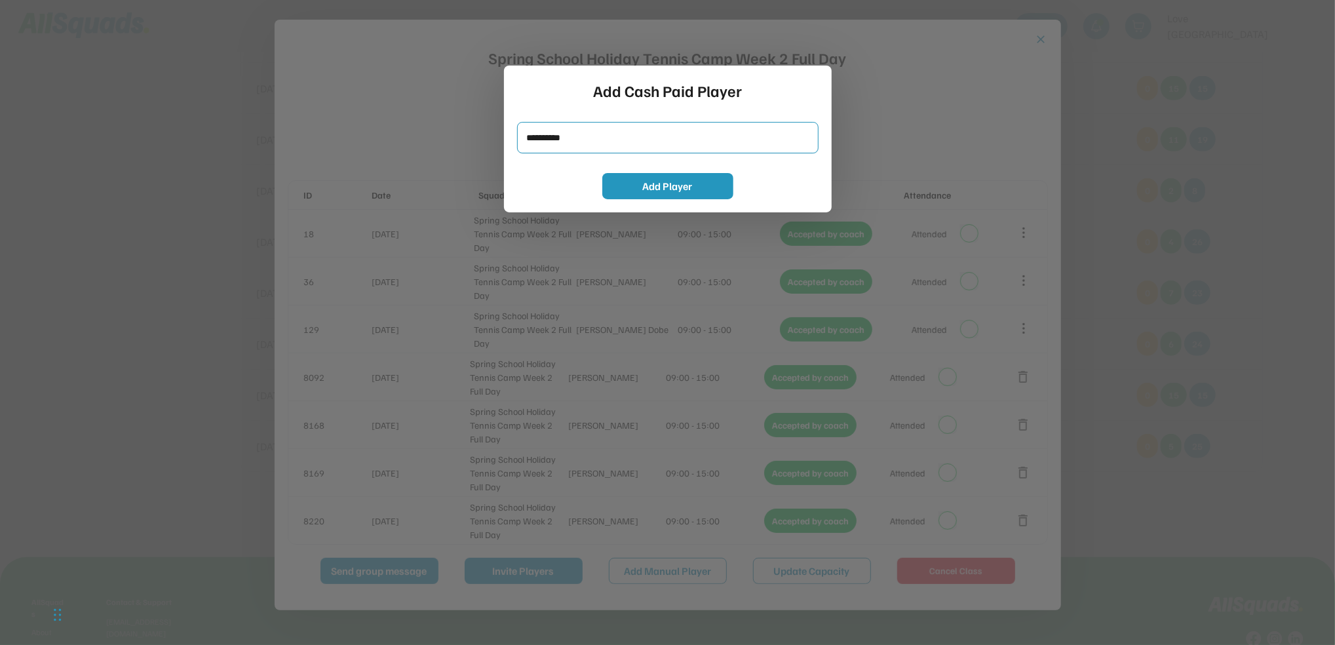
type input "**********"
click at [645, 180] on button "Add Player" at bounding box center [667, 186] width 131 height 26
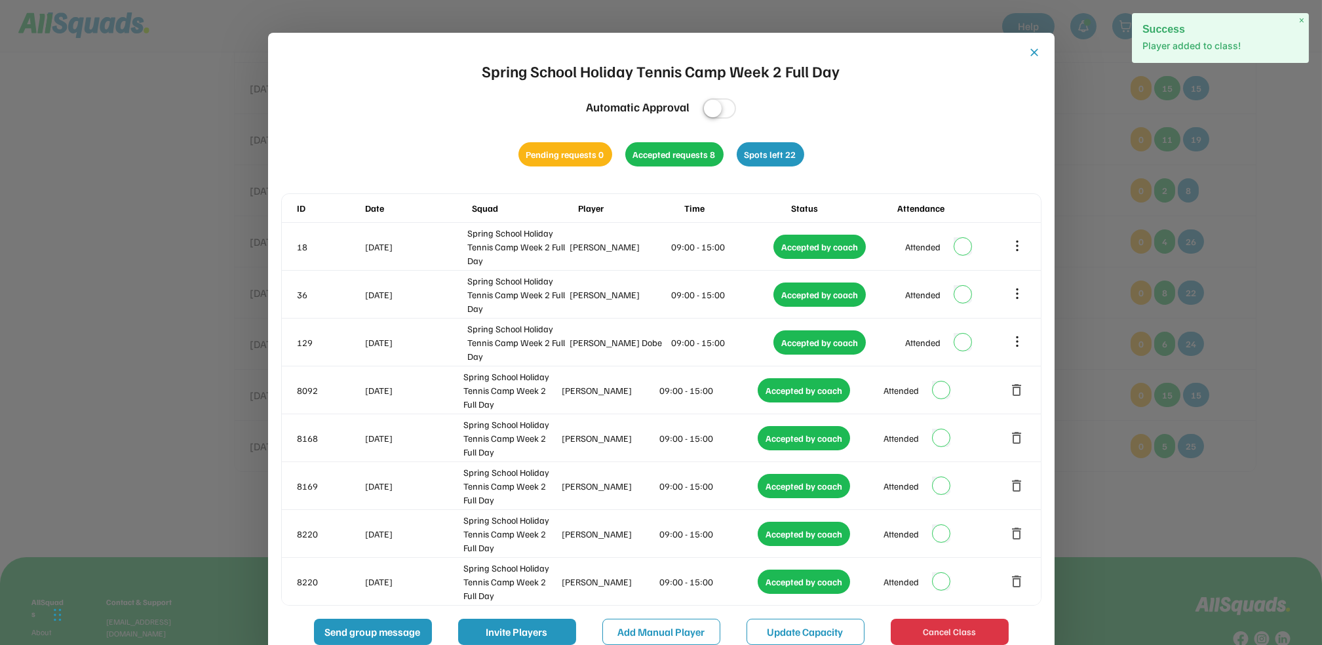
click at [1028, 53] on button "close" at bounding box center [1034, 52] width 13 height 13
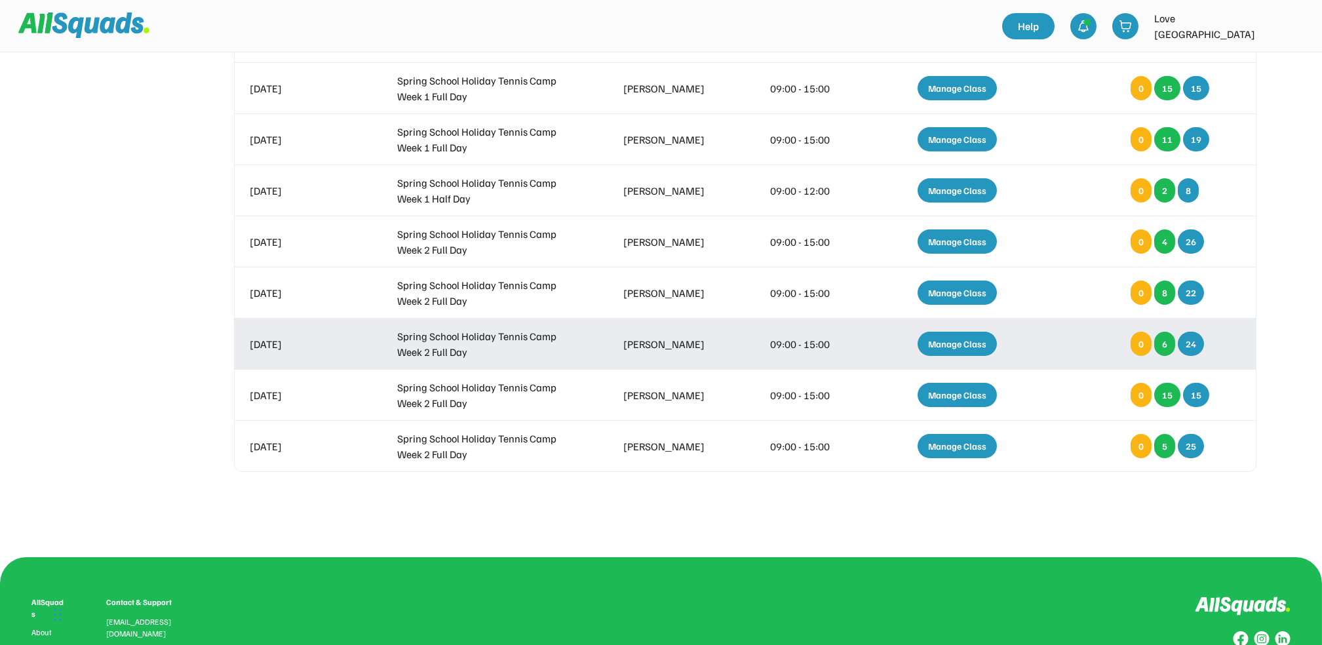
click at [953, 342] on div "Manage Class" at bounding box center [957, 344] width 79 height 24
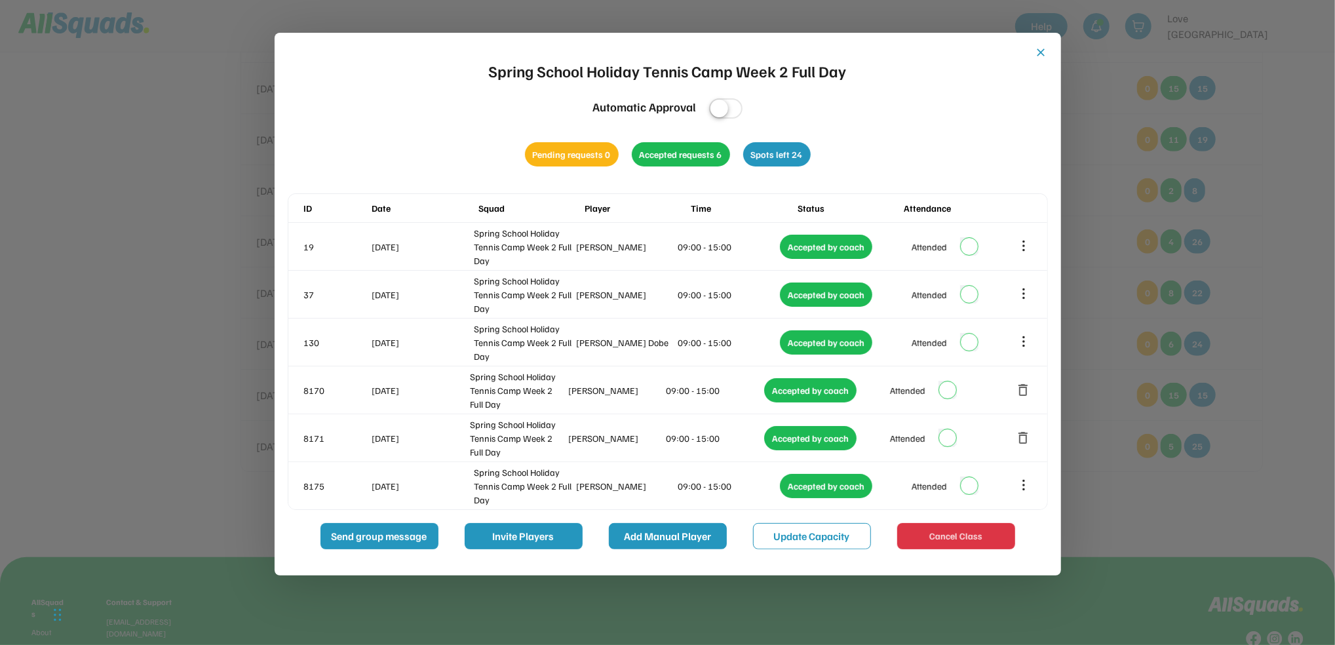
click at [666, 543] on button "Add Manual Player" at bounding box center [668, 536] width 118 height 26
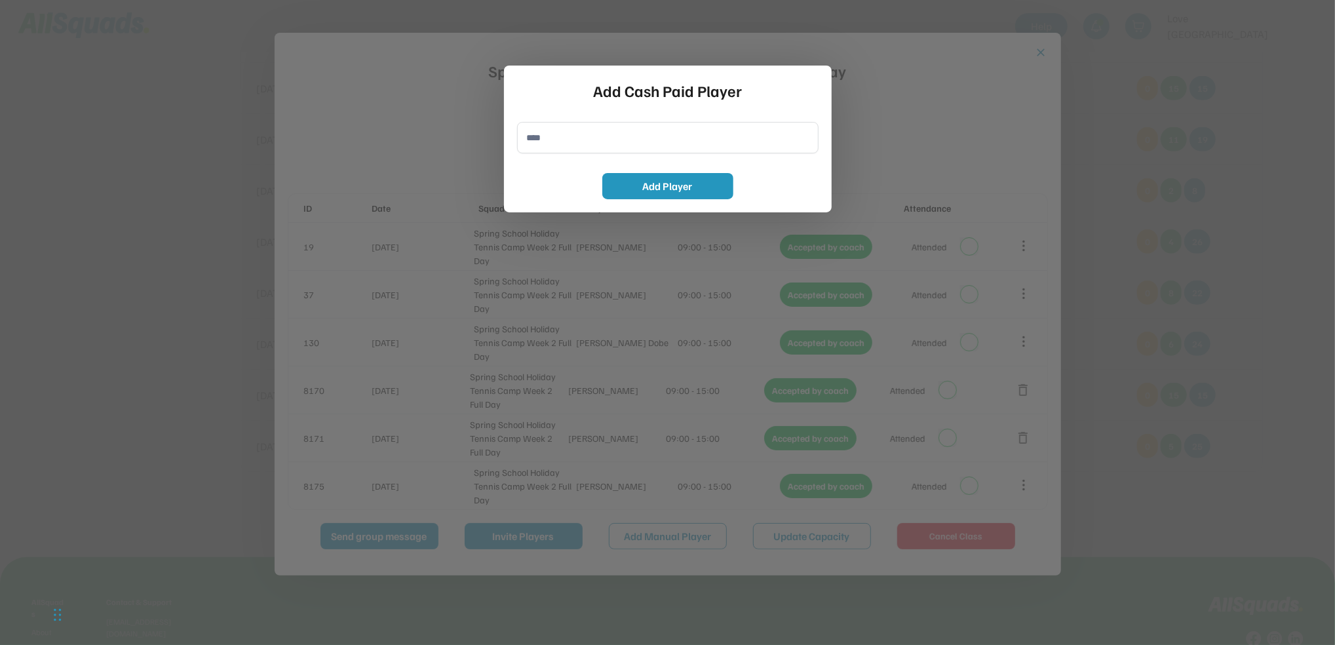
click at [585, 140] on input "input" at bounding box center [667, 137] width 301 height 31
type input "**********"
click at [641, 189] on button "Add Player" at bounding box center [667, 186] width 131 height 26
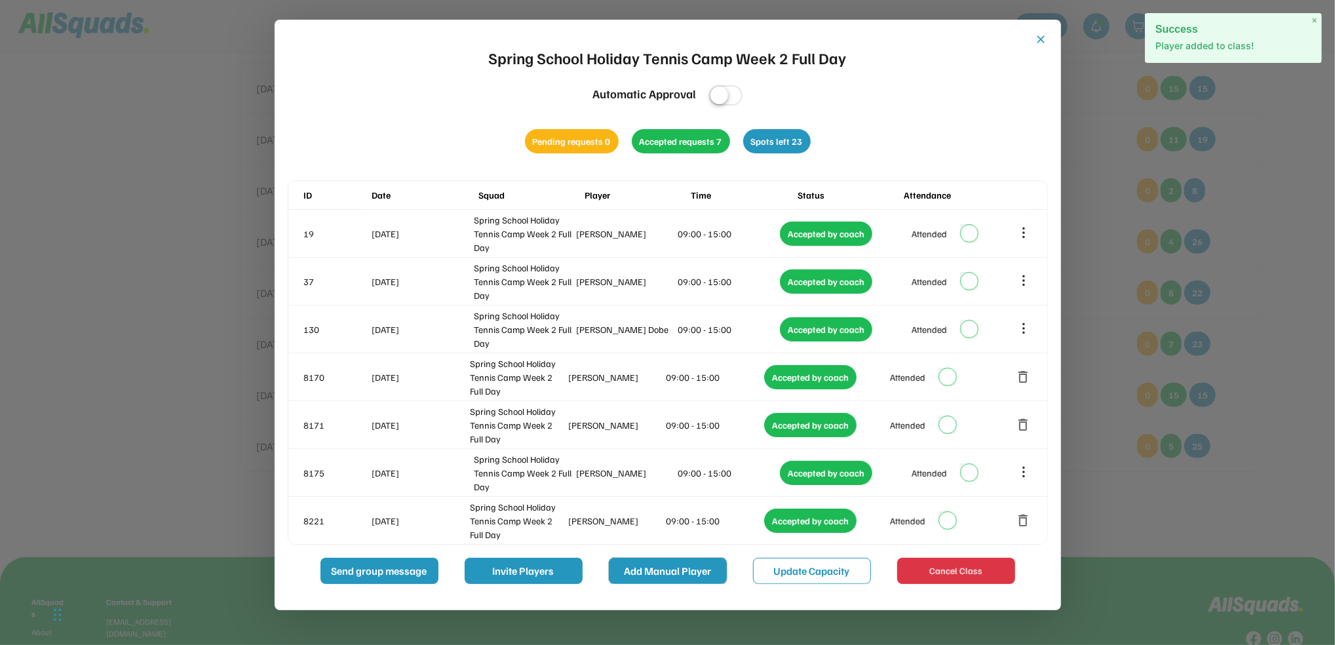
click at [653, 566] on button "Add Manual Player" at bounding box center [668, 571] width 118 height 26
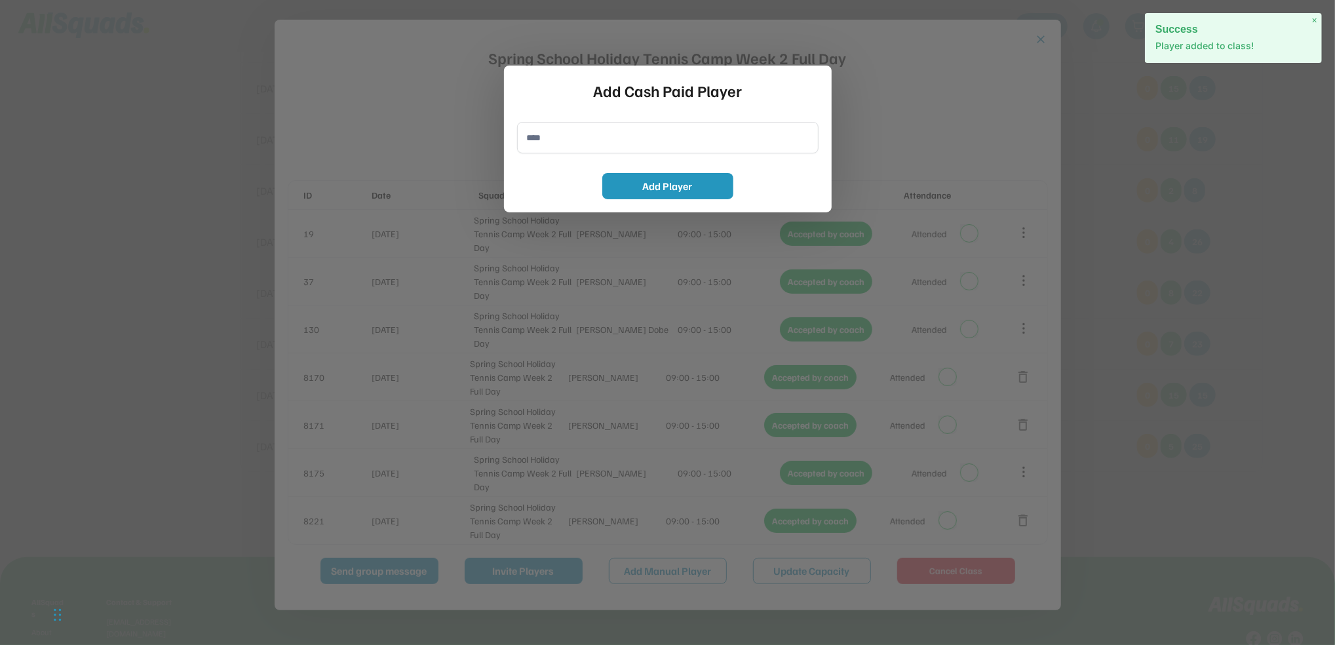
click at [573, 136] on input "input" at bounding box center [667, 137] width 301 height 31
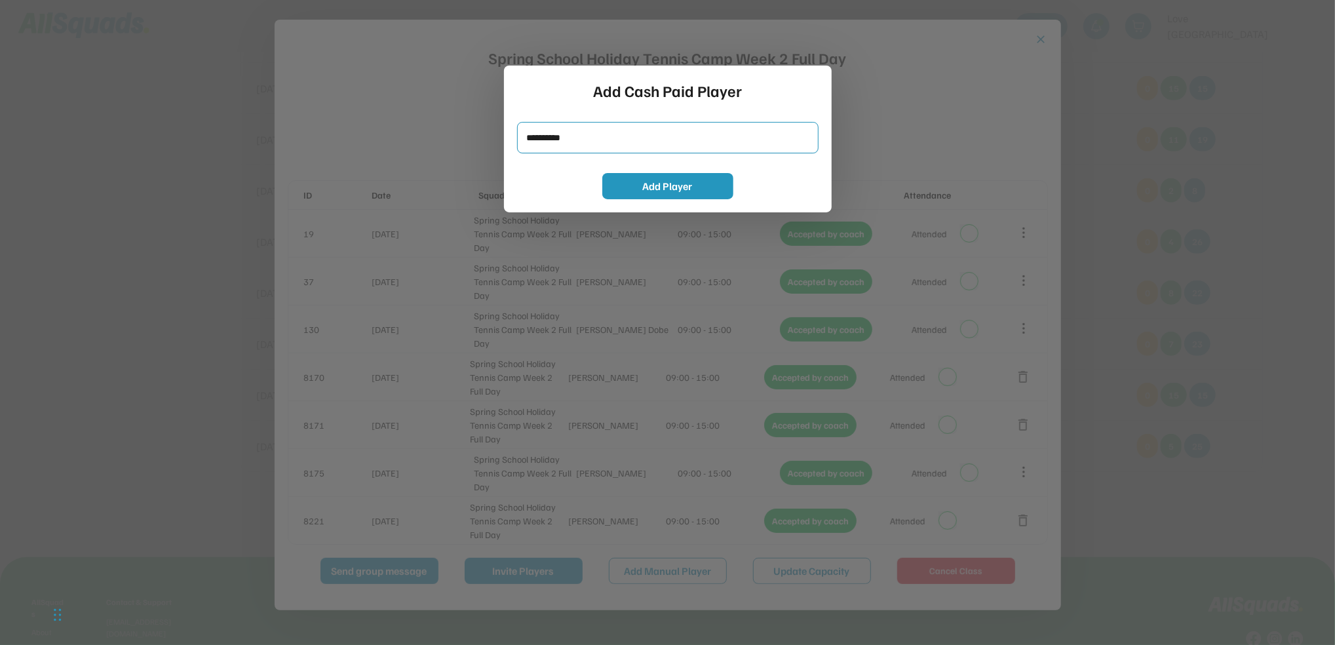
type input "**********"
click at [613, 184] on button "Add Player" at bounding box center [667, 186] width 131 height 26
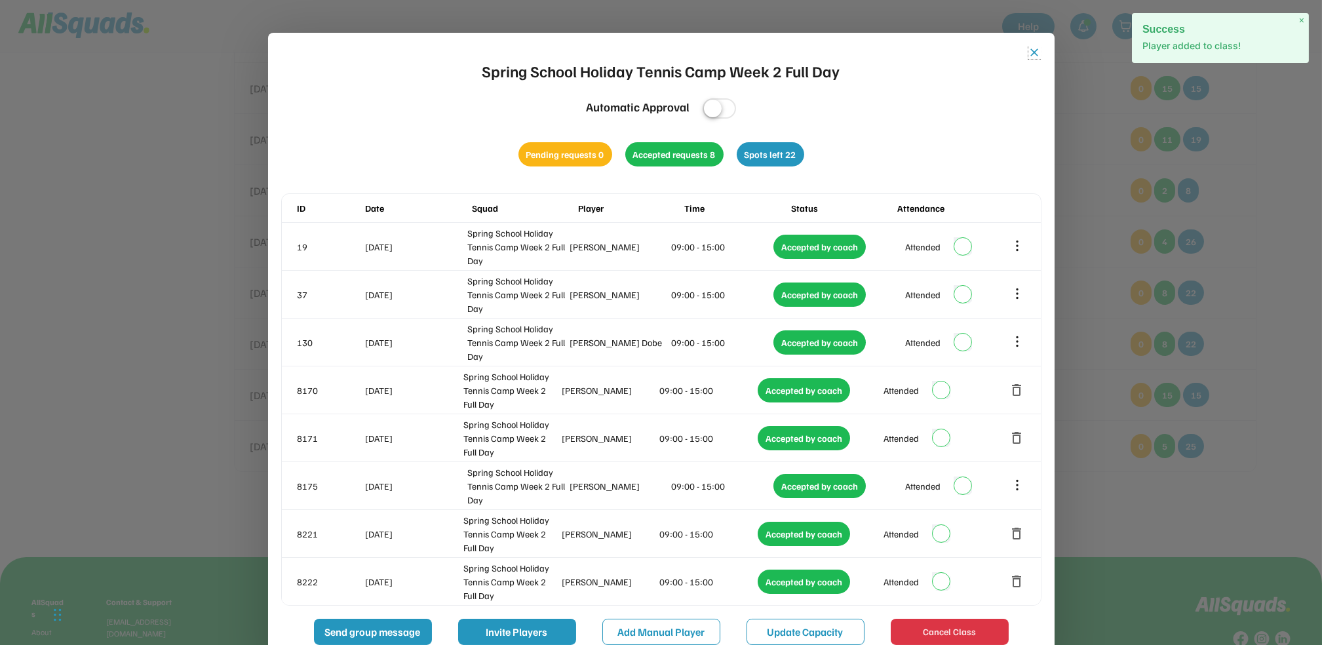
click at [1030, 52] on button "close" at bounding box center [1034, 52] width 13 height 13
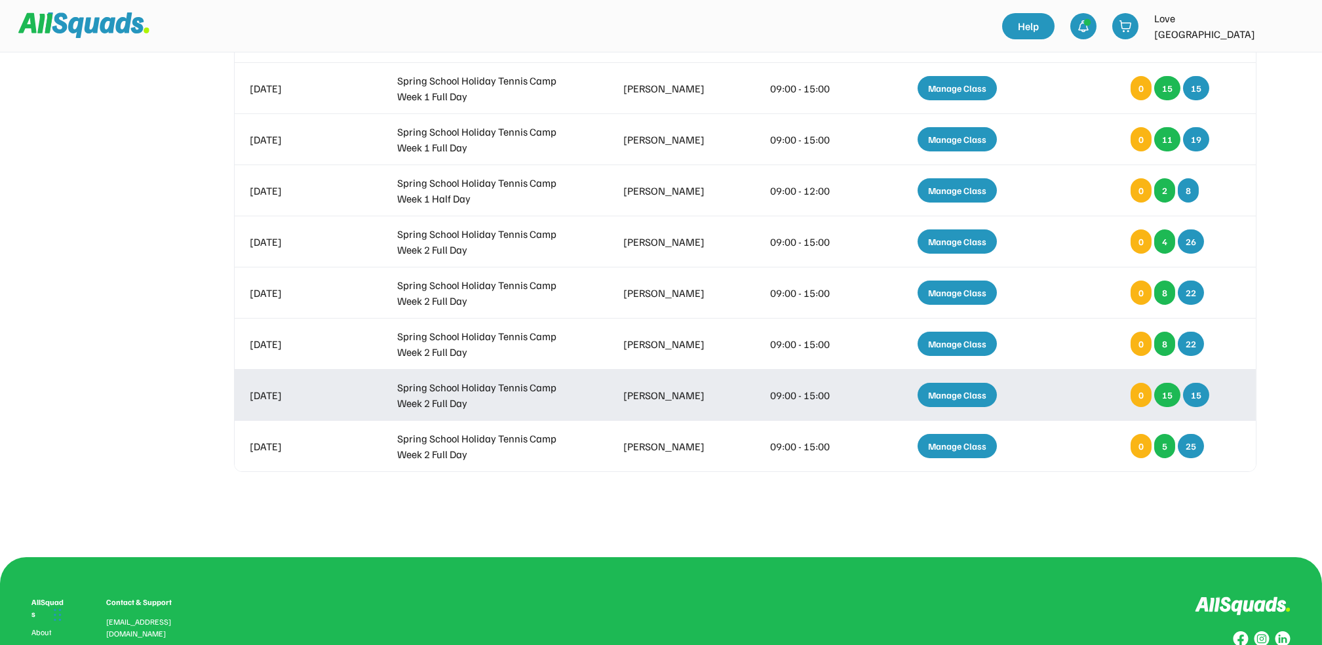
click at [942, 397] on div "Manage Class" at bounding box center [957, 395] width 79 height 24
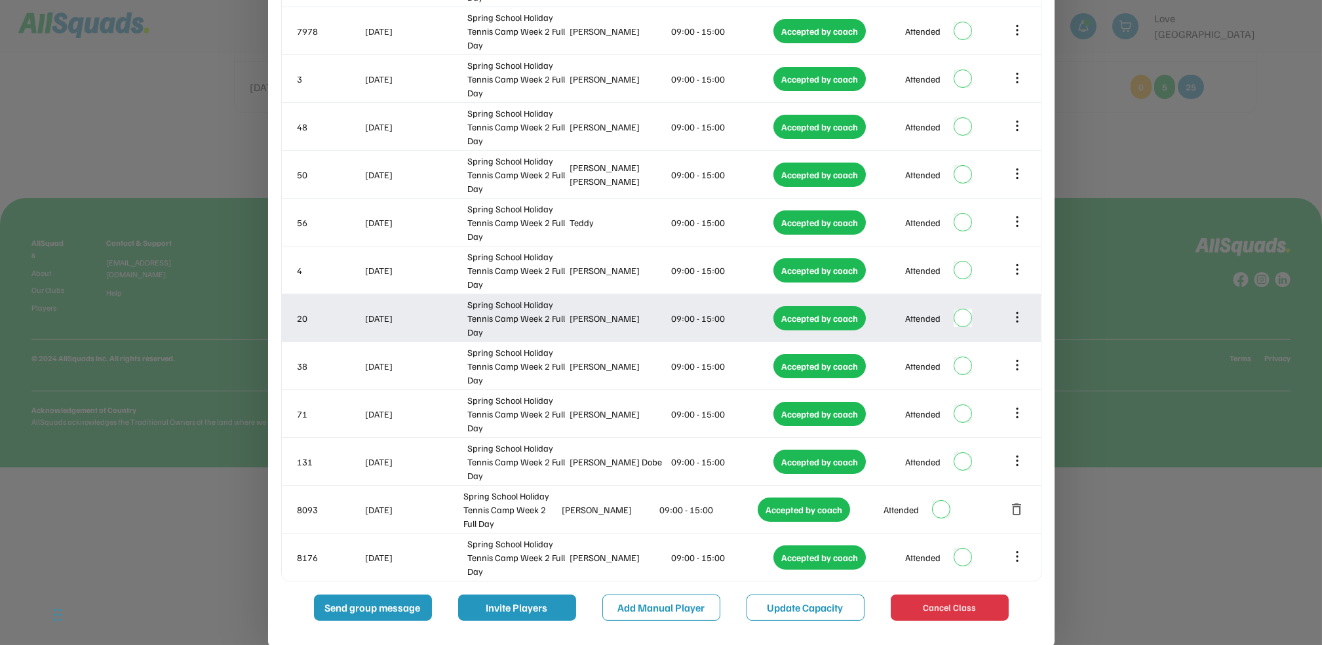
scroll to position [941, 0]
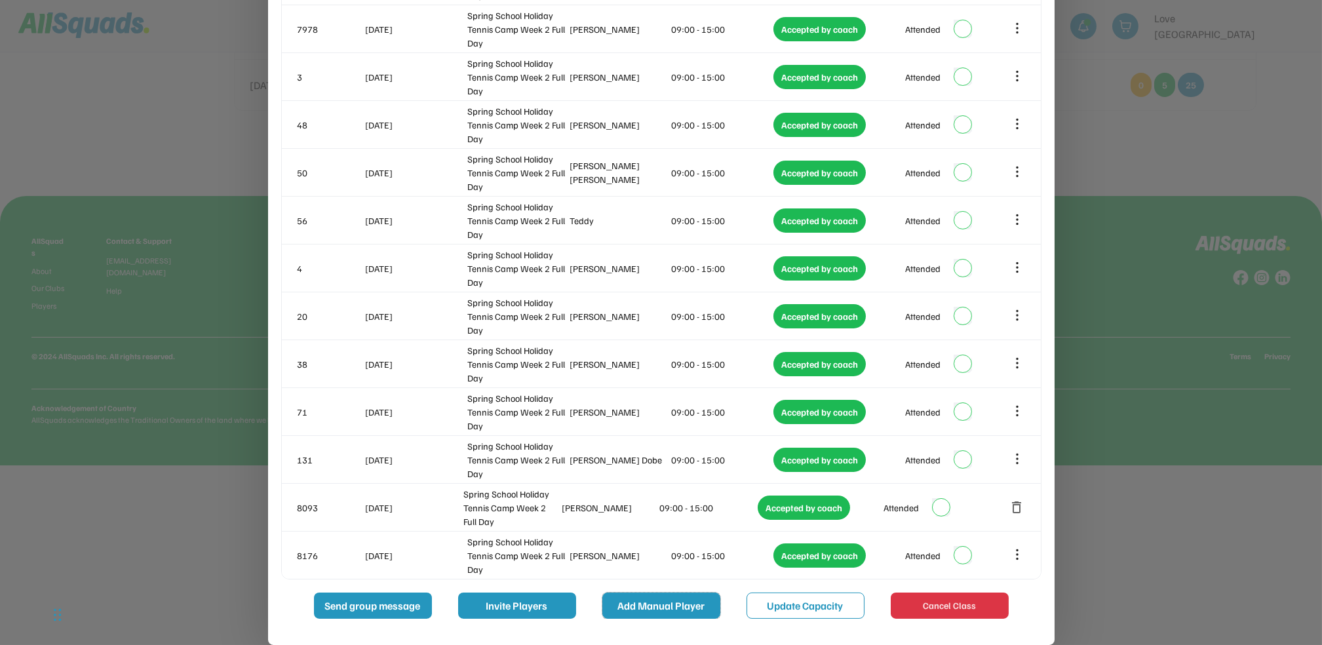
click at [667, 608] on button "Add Manual Player" at bounding box center [661, 605] width 118 height 26
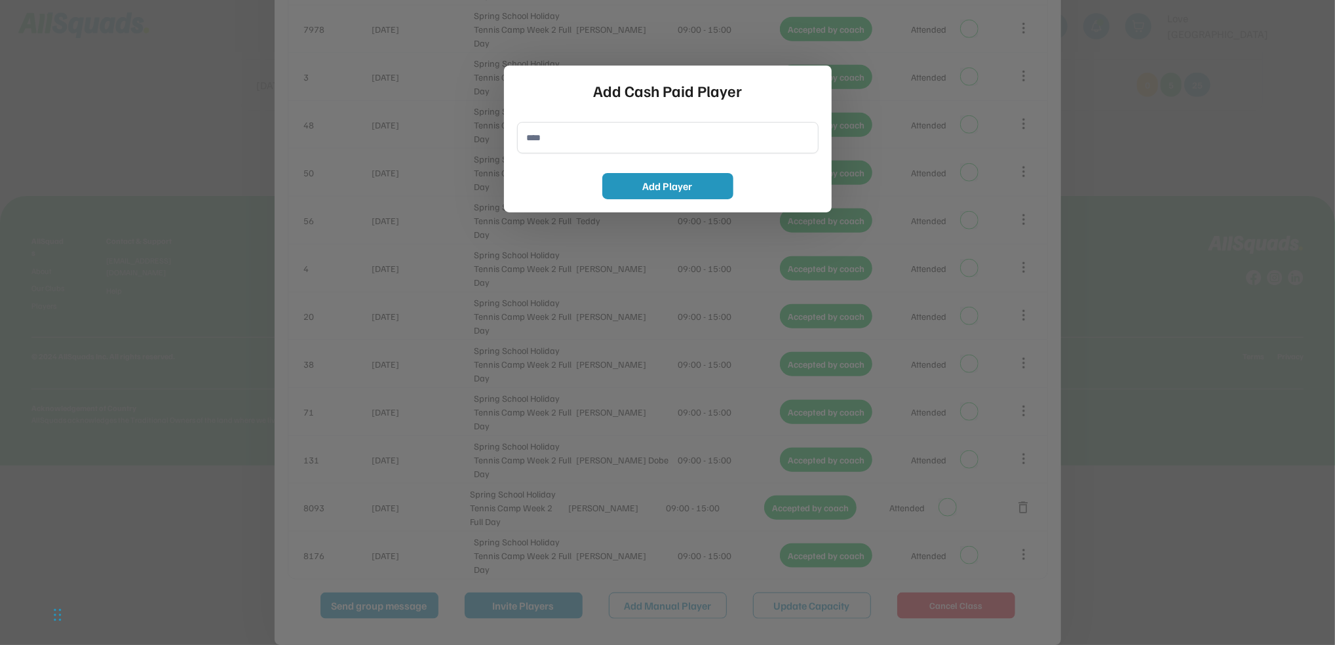
click at [559, 147] on input "input" at bounding box center [667, 137] width 301 height 31
type input "**********"
click at [648, 187] on button "Add Player" at bounding box center [667, 186] width 131 height 26
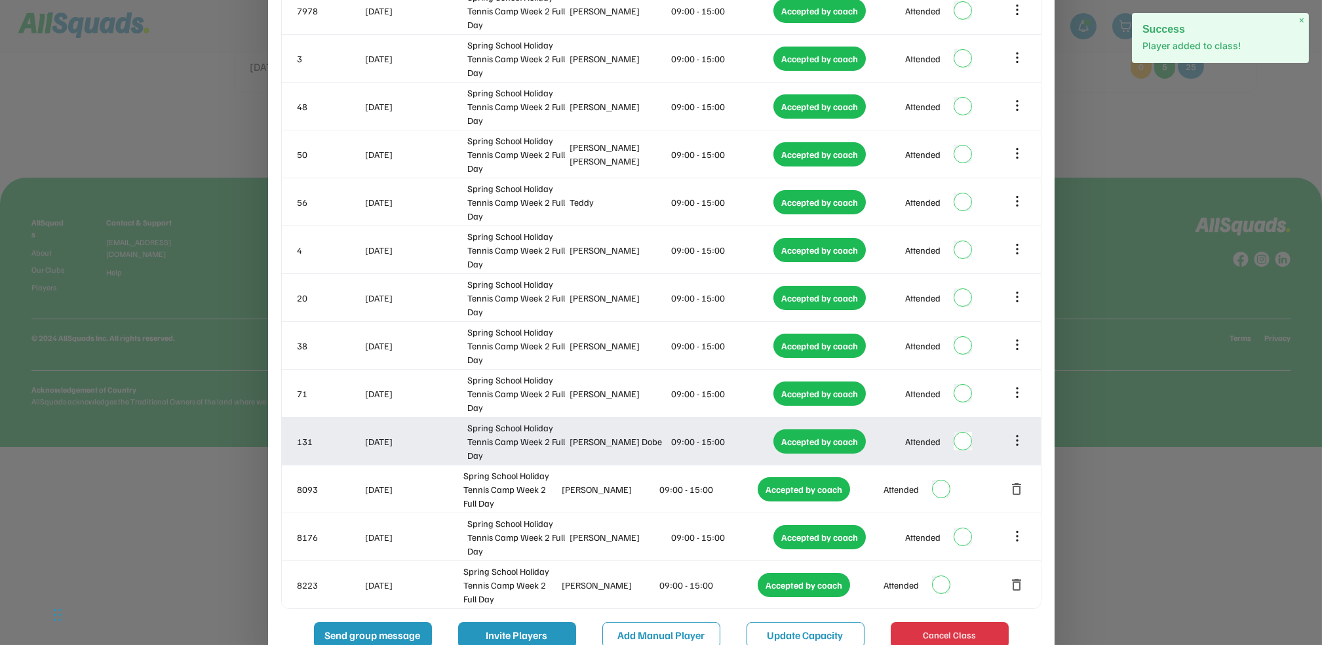
scroll to position [990, 0]
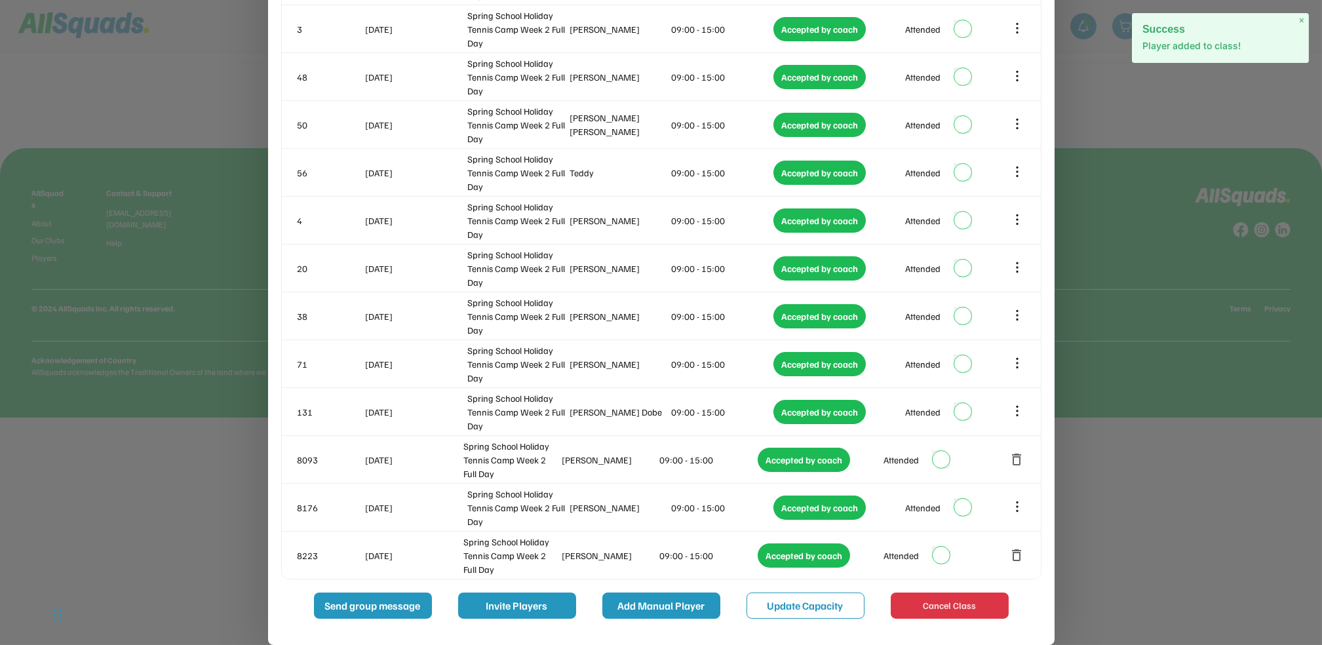
click at [641, 615] on button "Add Manual Player" at bounding box center [661, 605] width 118 height 26
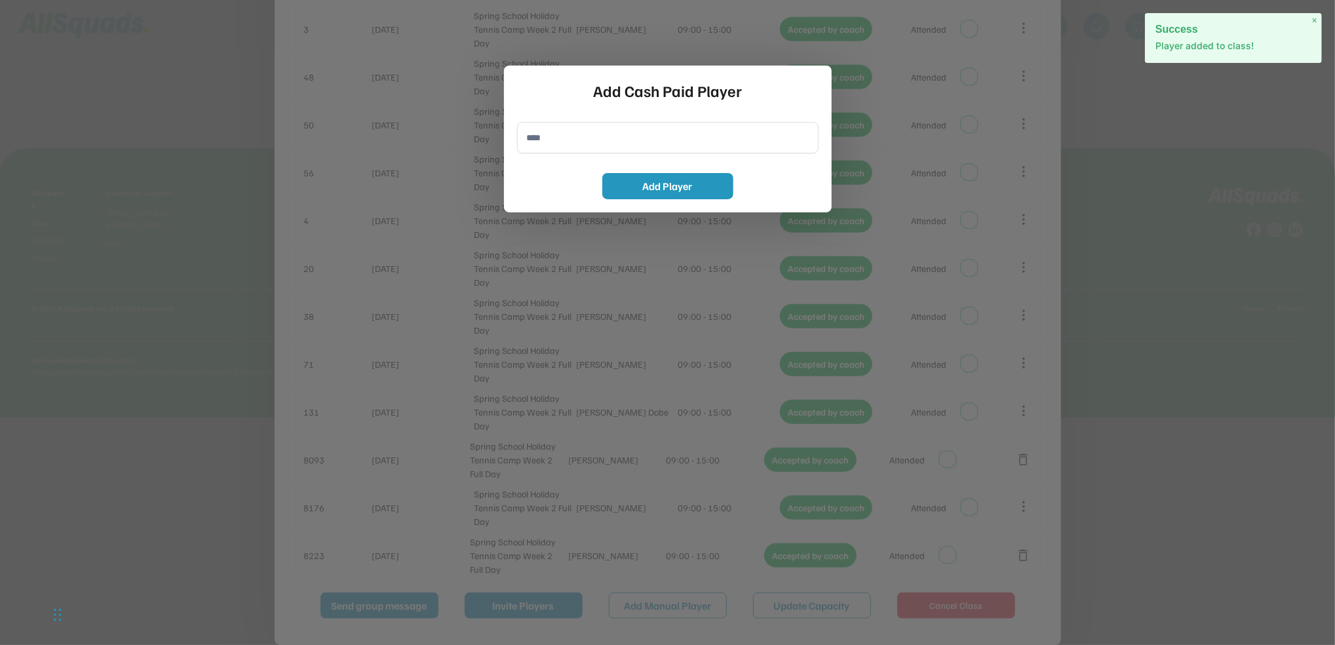
click at [544, 130] on input "input" at bounding box center [667, 137] width 301 height 31
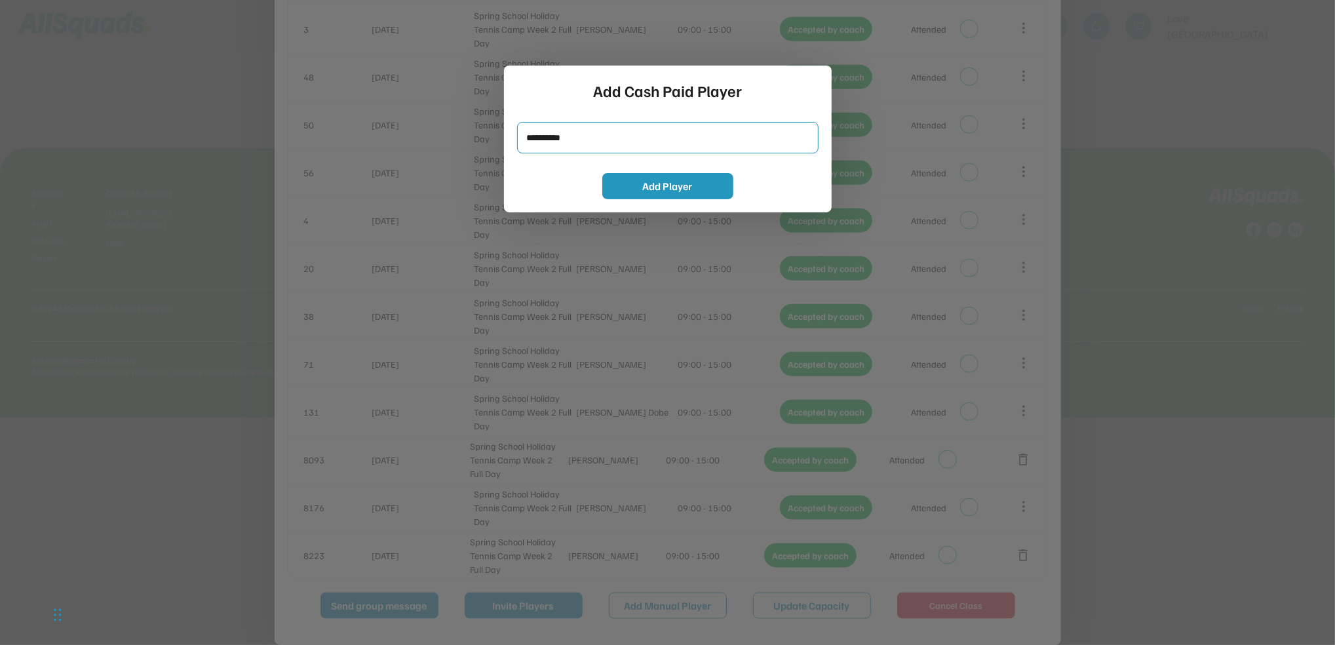
type input "**********"
click at [659, 182] on button "Add Player" at bounding box center [667, 186] width 131 height 26
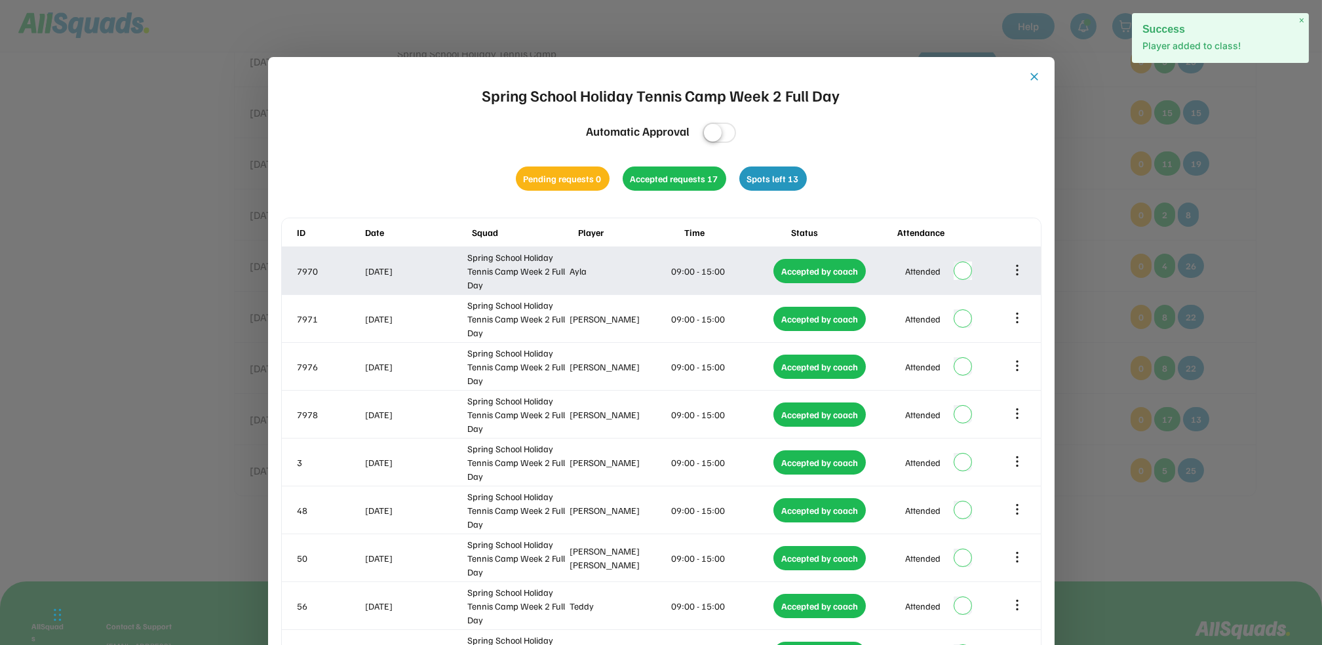
scroll to position [552, 0]
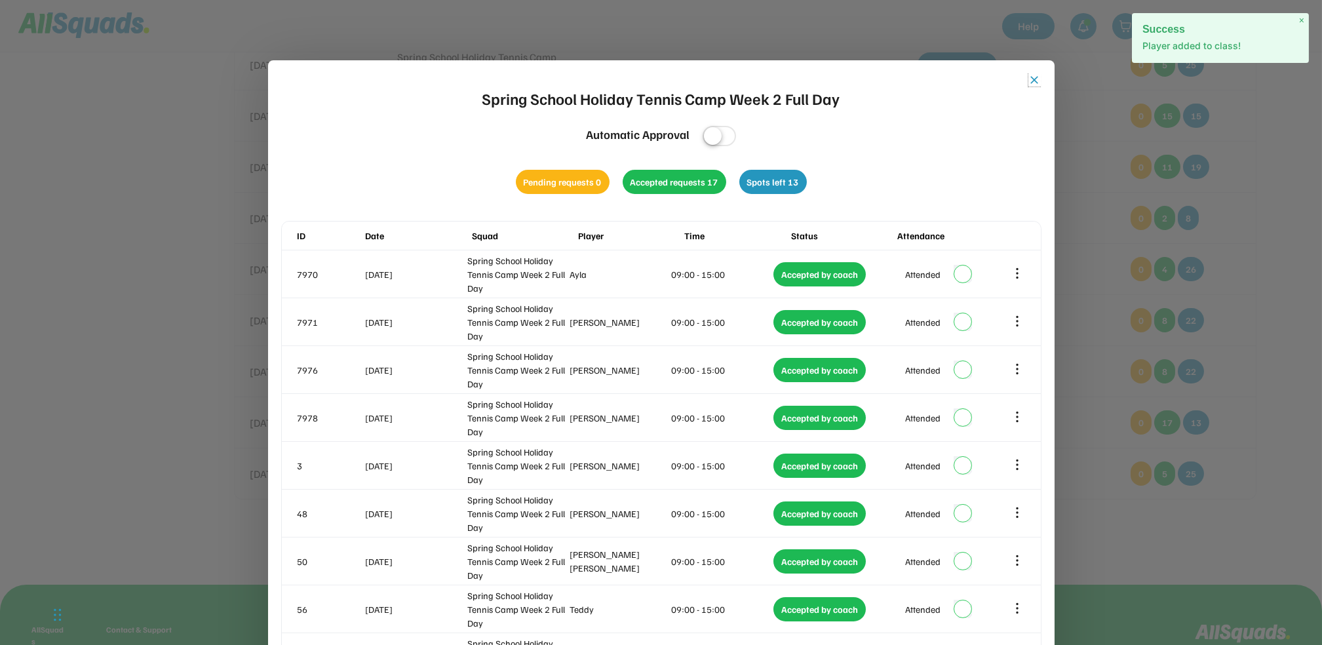
click at [1038, 79] on button "close" at bounding box center [1034, 79] width 13 height 13
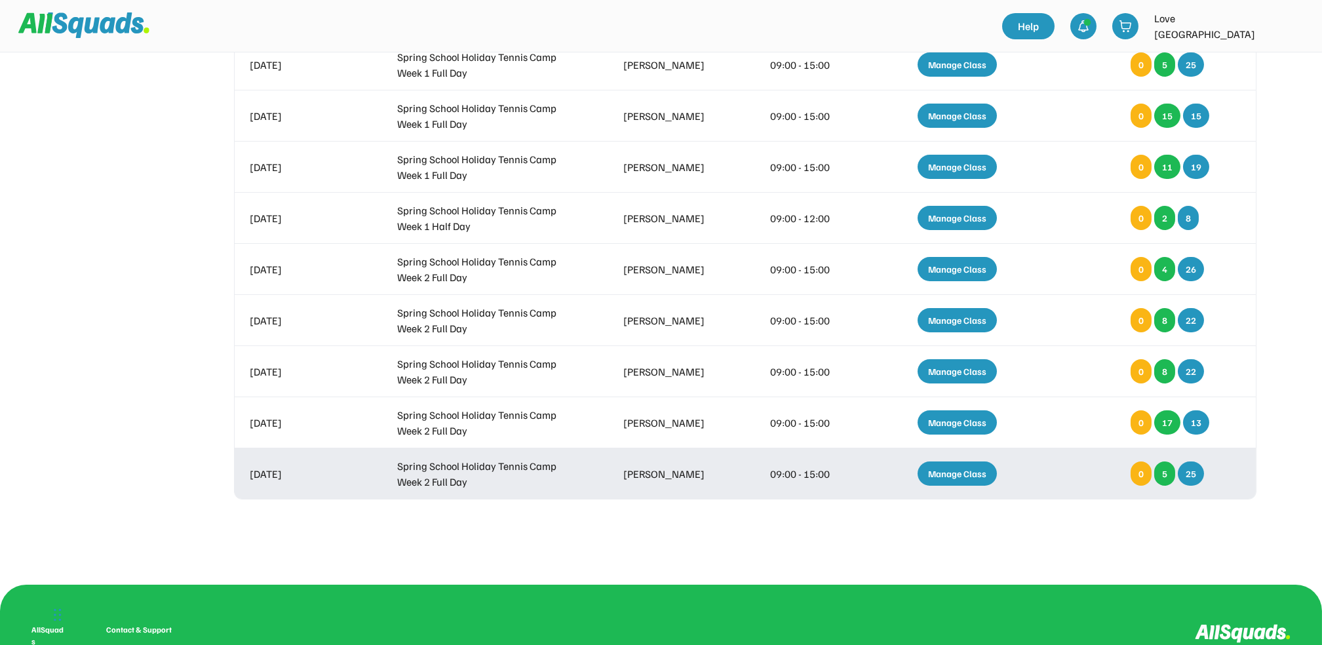
click at [941, 475] on div "Manage Class" at bounding box center [957, 473] width 79 height 24
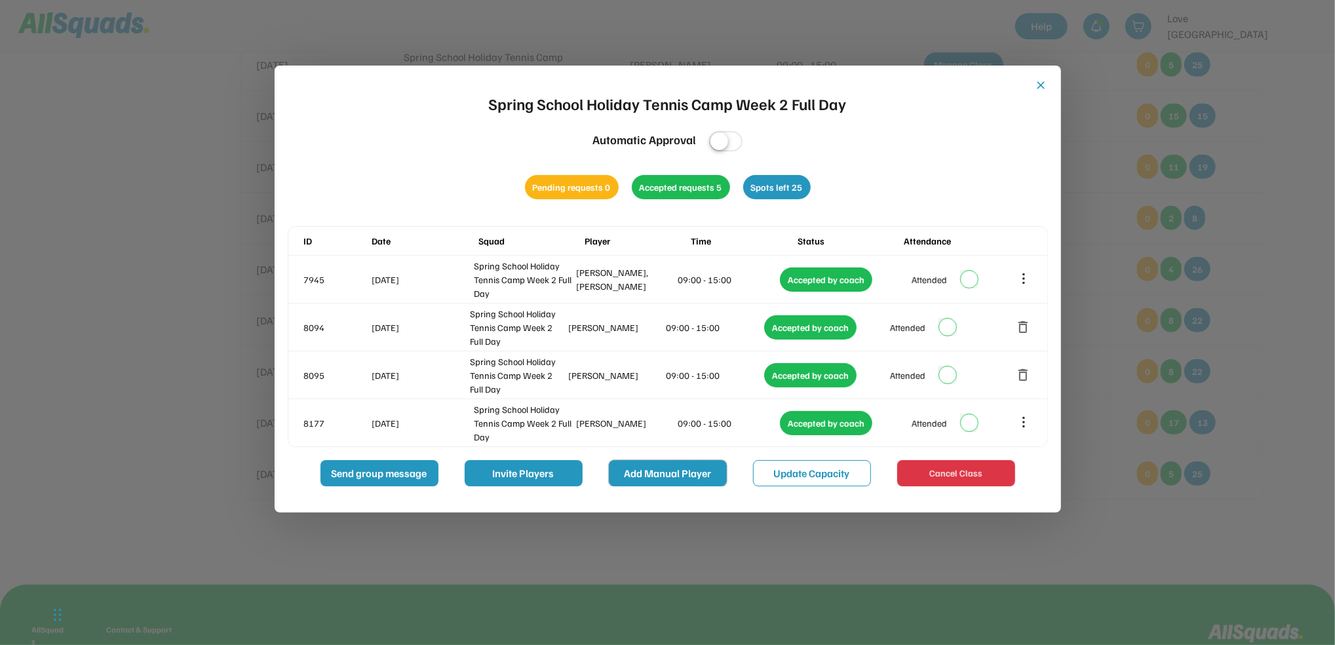
click at [672, 470] on button "Add Manual Player" at bounding box center [668, 473] width 118 height 26
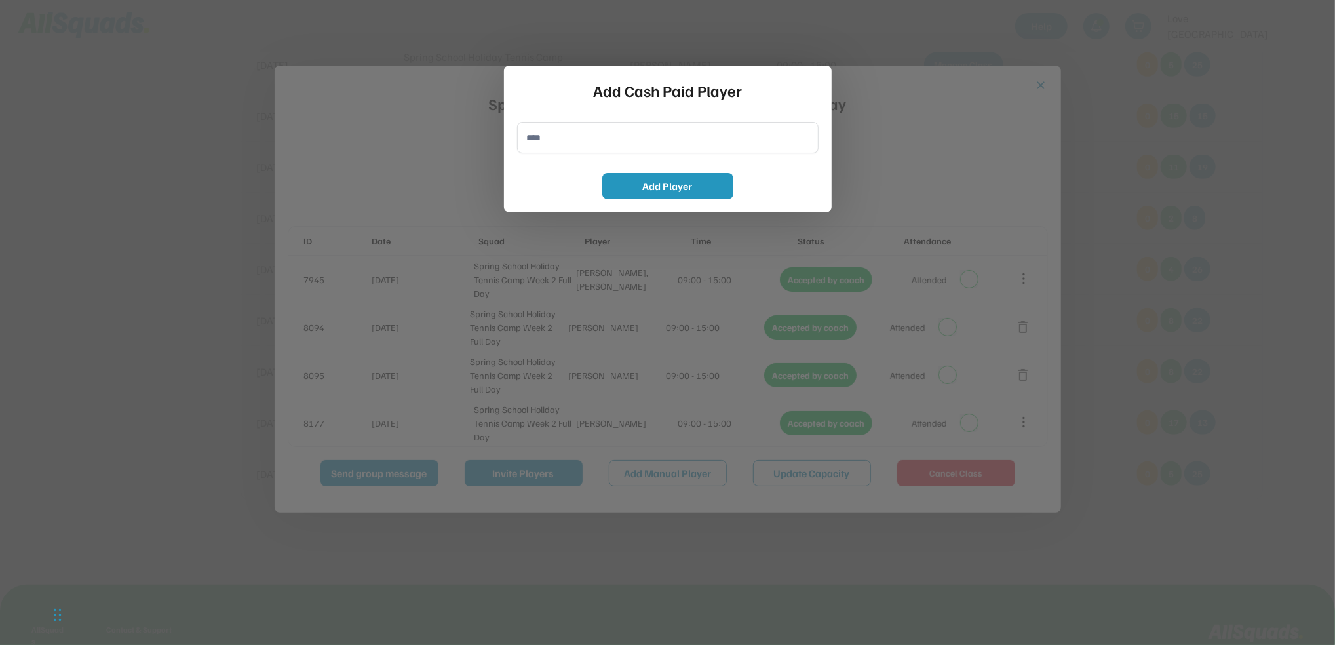
click at [611, 142] on input "input" at bounding box center [667, 137] width 301 height 31
type input "**********"
click at [665, 181] on button "Add Player" at bounding box center [667, 186] width 131 height 26
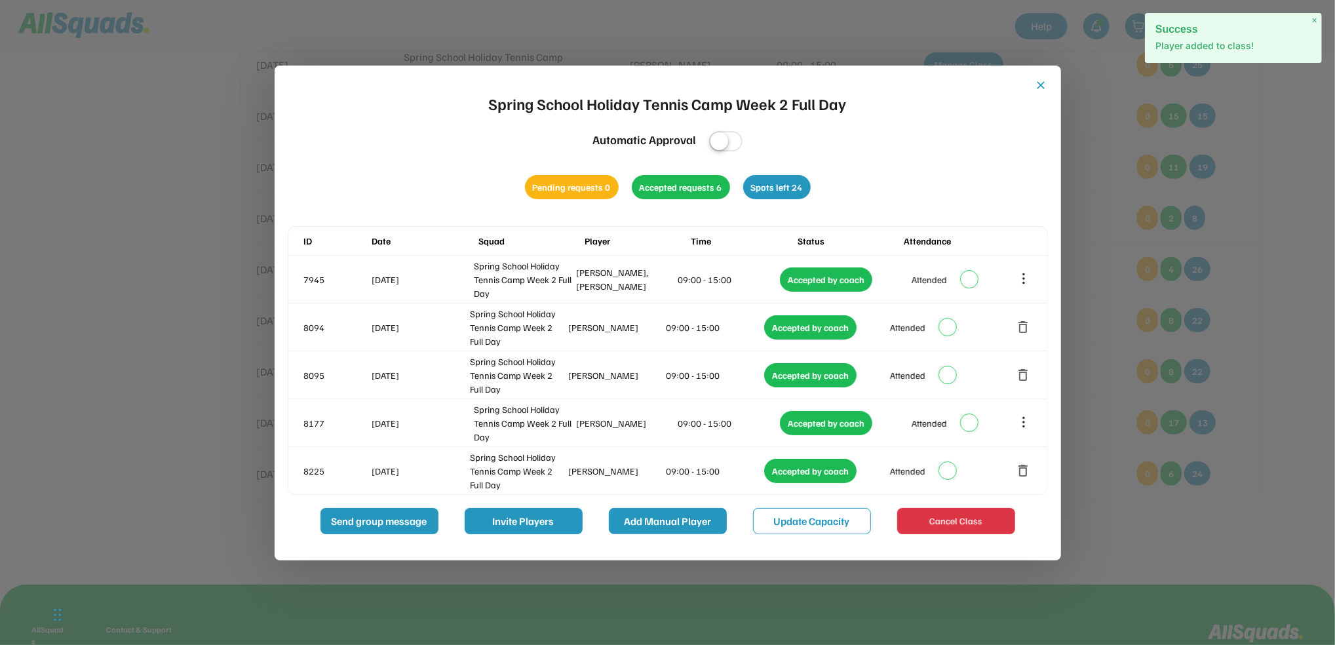
click at [667, 521] on button "Add Manual Player" at bounding box center [668, 521] width 118 height 26
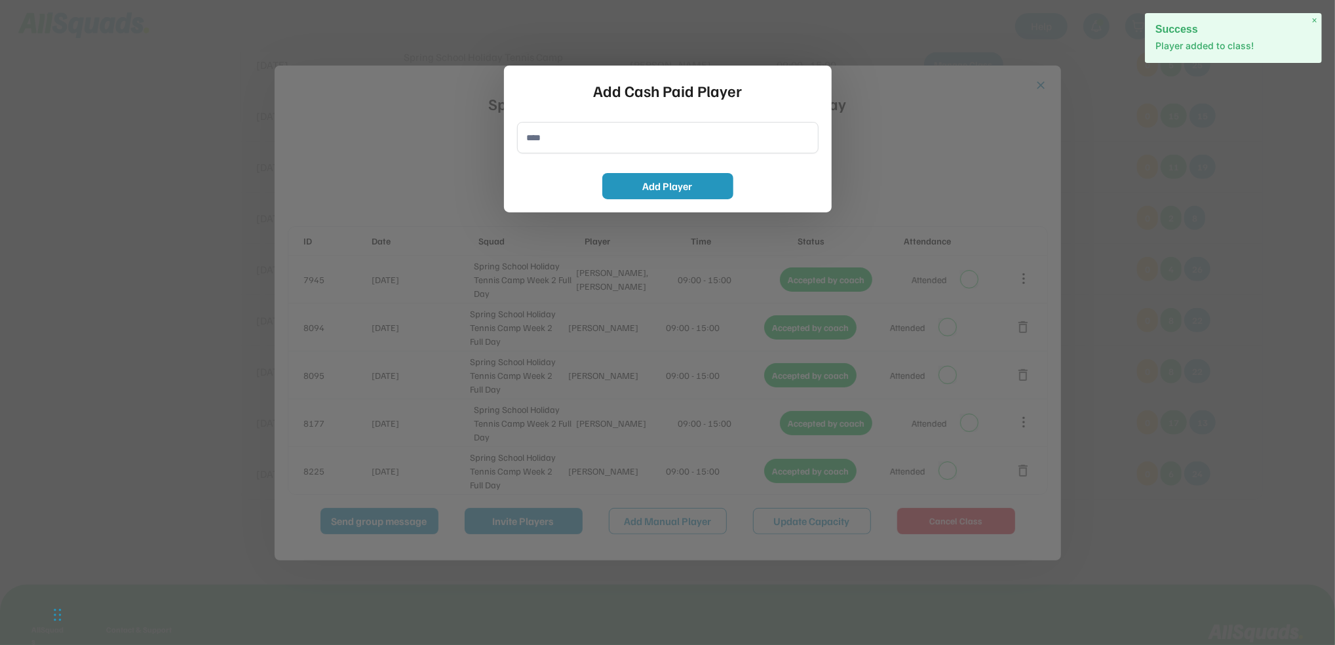
click at [601, 151] on input "input" at bounding box center [667, 137] width 301 height 31
click at [599, 144] on input "input" at bounding box center [667, 137] width 301 height 31
click at [582, 144] on input "input" at bounding box center [667, 137] width 301 height 31
click at [538, 144] on input "input" at bounding box center [667, 137] width 301 height 31
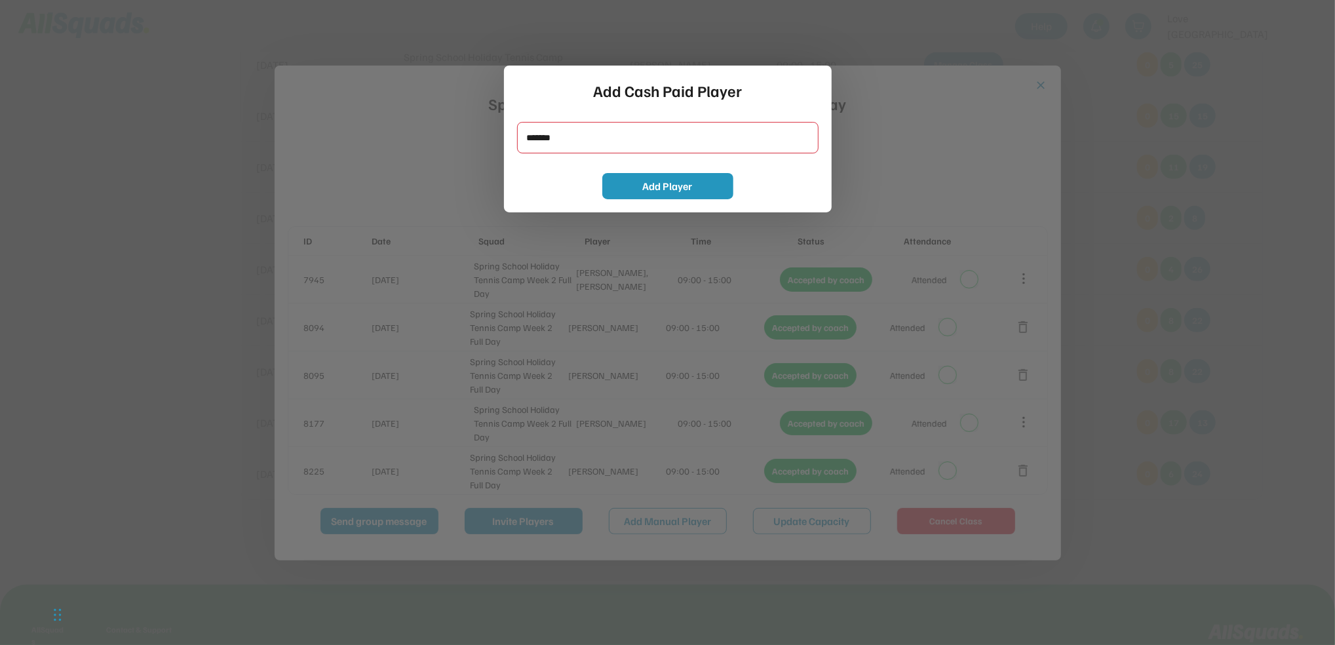
click at [578, 134] on input "input" at bounding box center [667, 137] width 301 height 31
type input "**********"
click at [678, 187] on button "Add Player" at bounding box center [667, 186] width 131 height 26
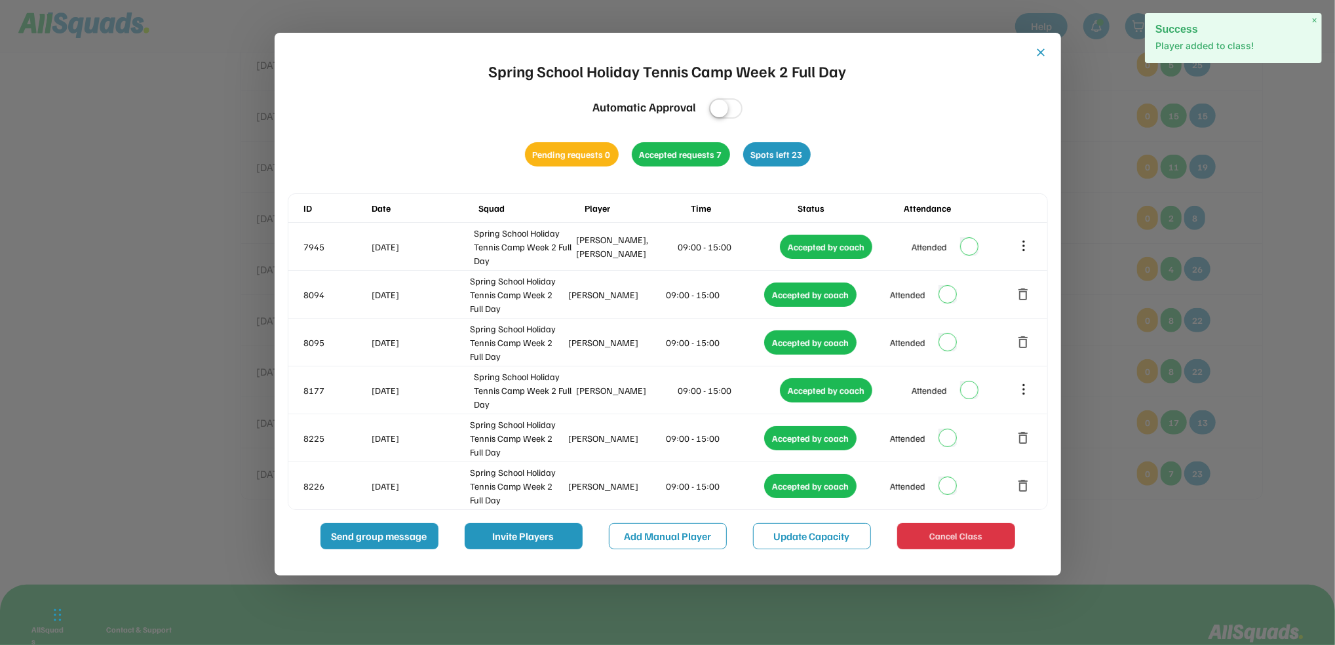
click at [1036, 53] on button "close" at bounding box center [1041, 52] width 13 height 13
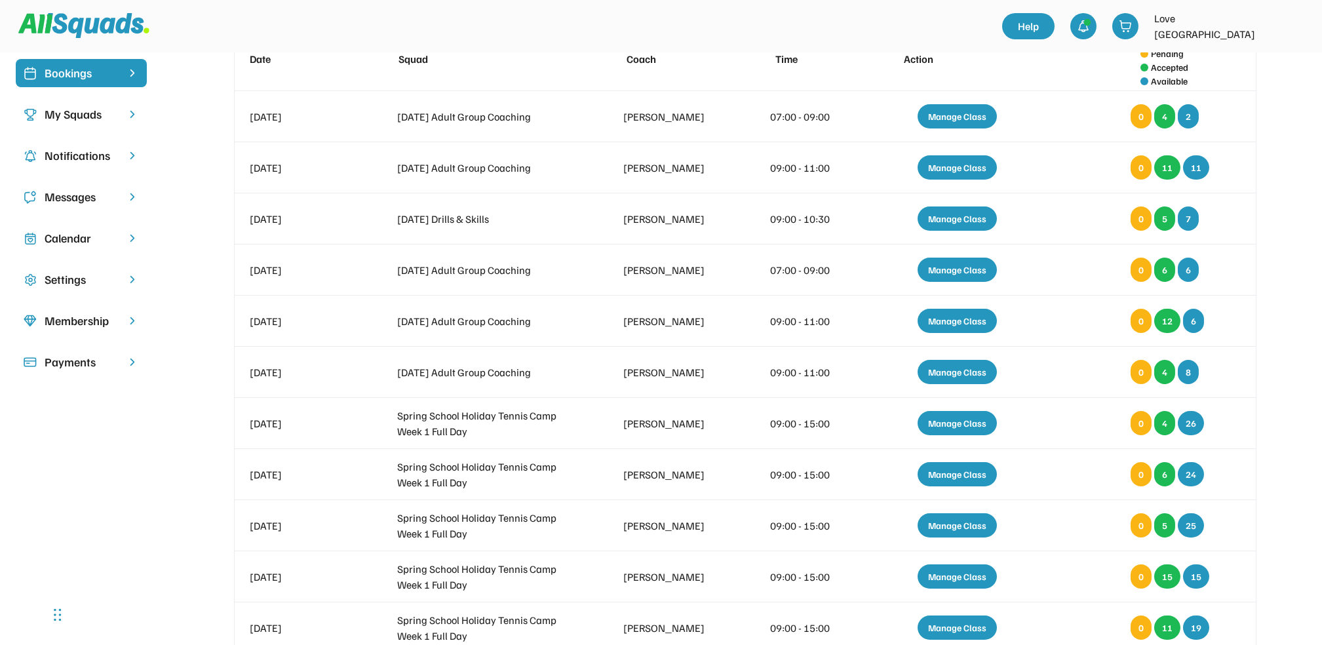
scroll to position [0, 0]
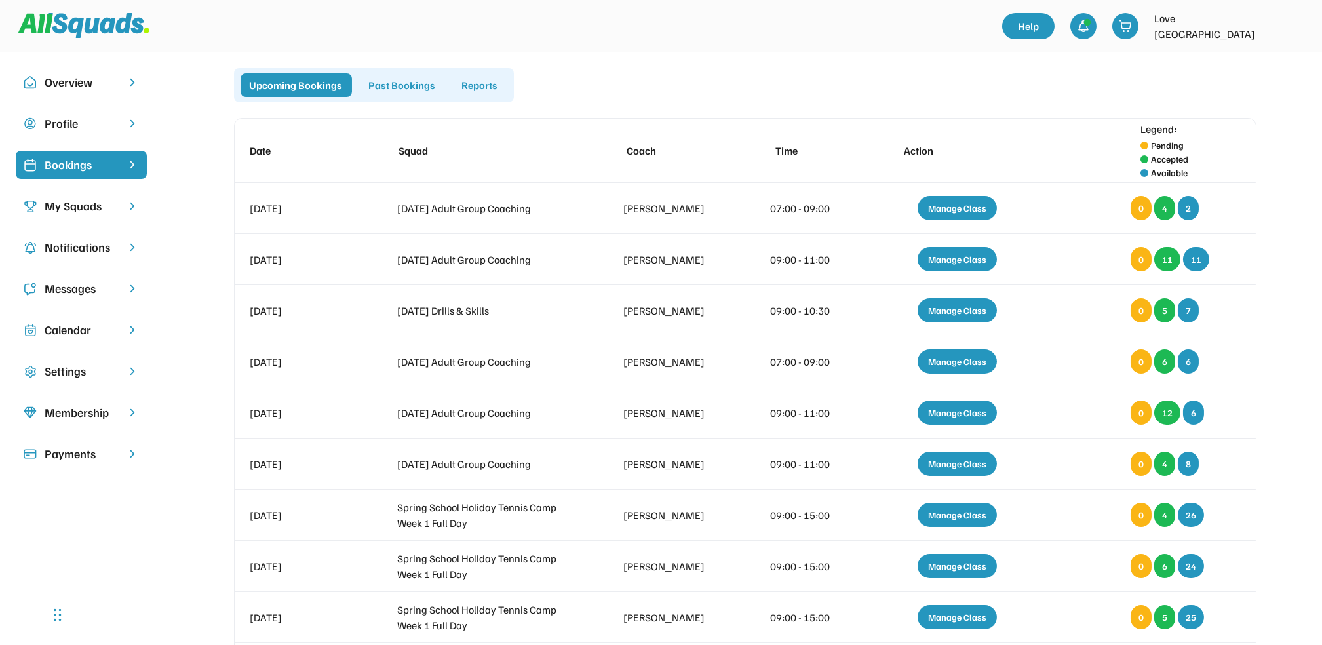
click at [85, 327] on div "Calendar" at bounding box center [81, 330] width 73 height 18
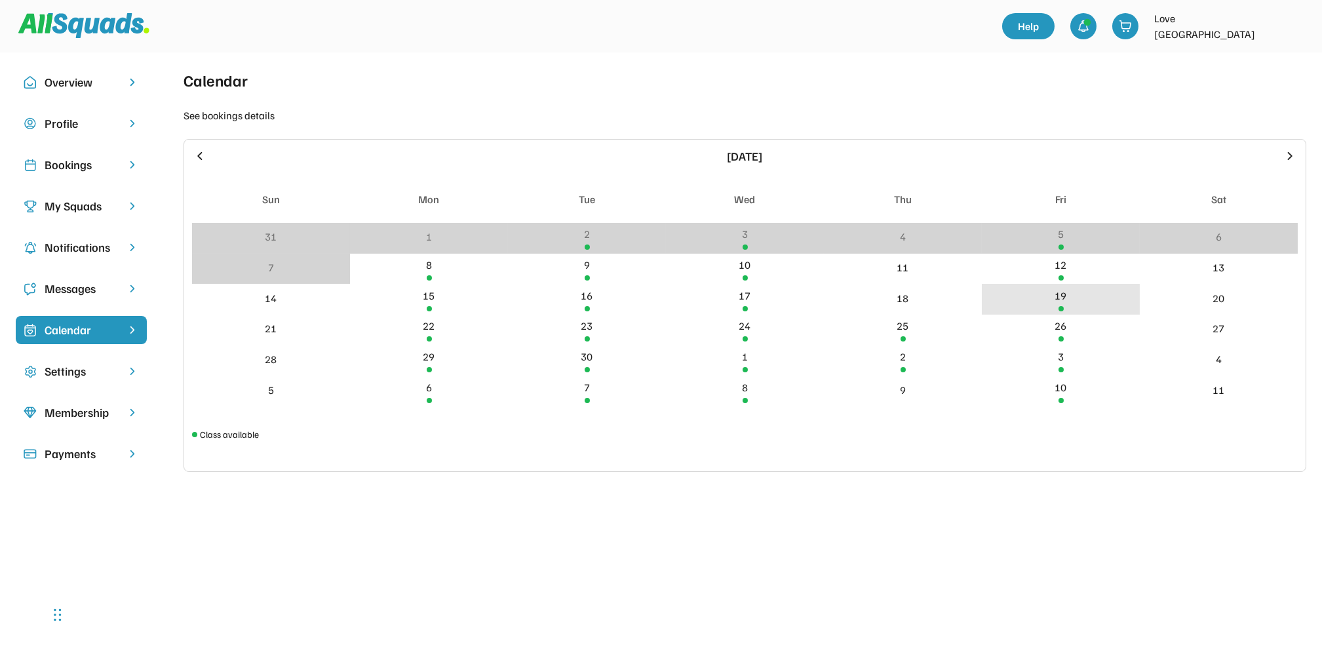
click at [1056, 303] on div "19" at bounding box center [1061, 299] width 158 height 31
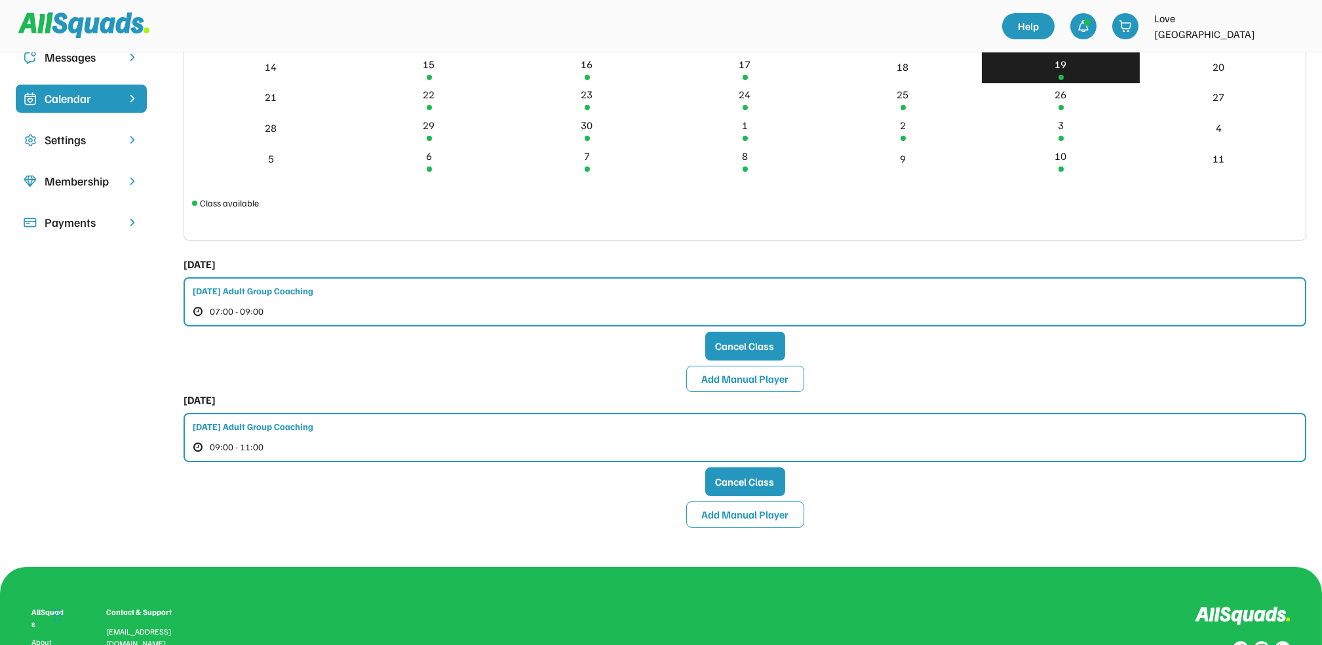
scroll to position [262, 0]
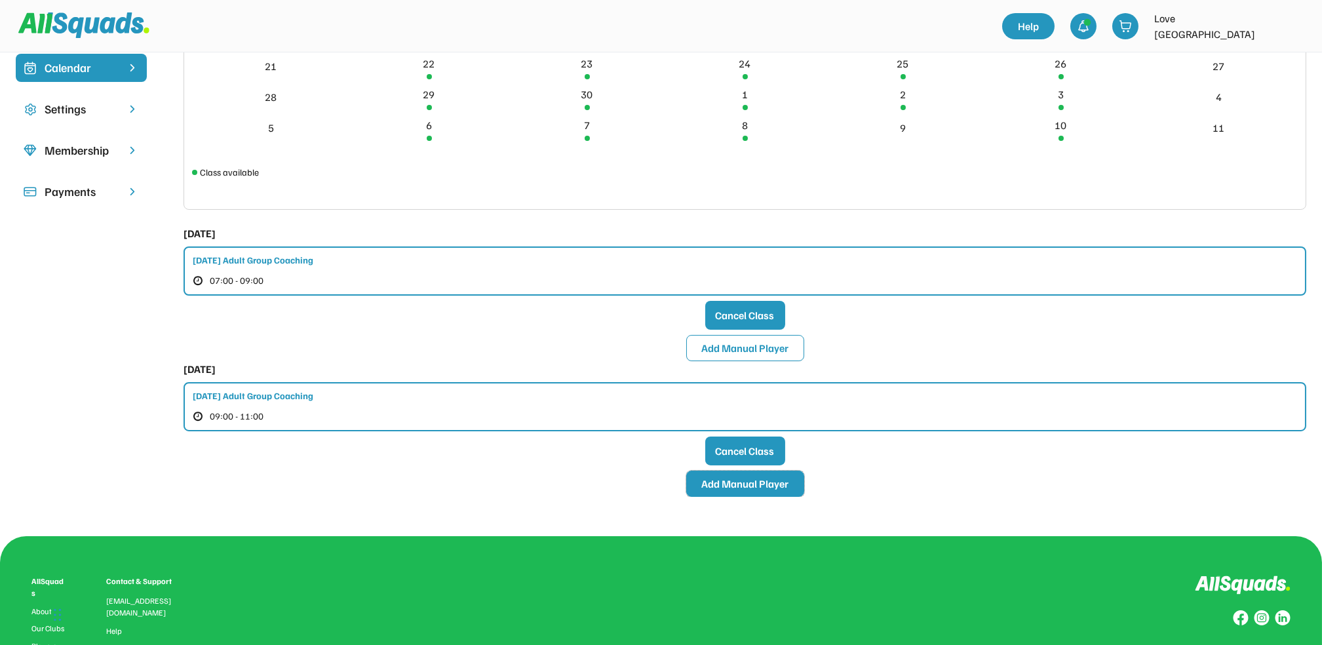
click at [739, 478] on button "Add Manual Player" at bounding box center [745, 484] width 118 height 26
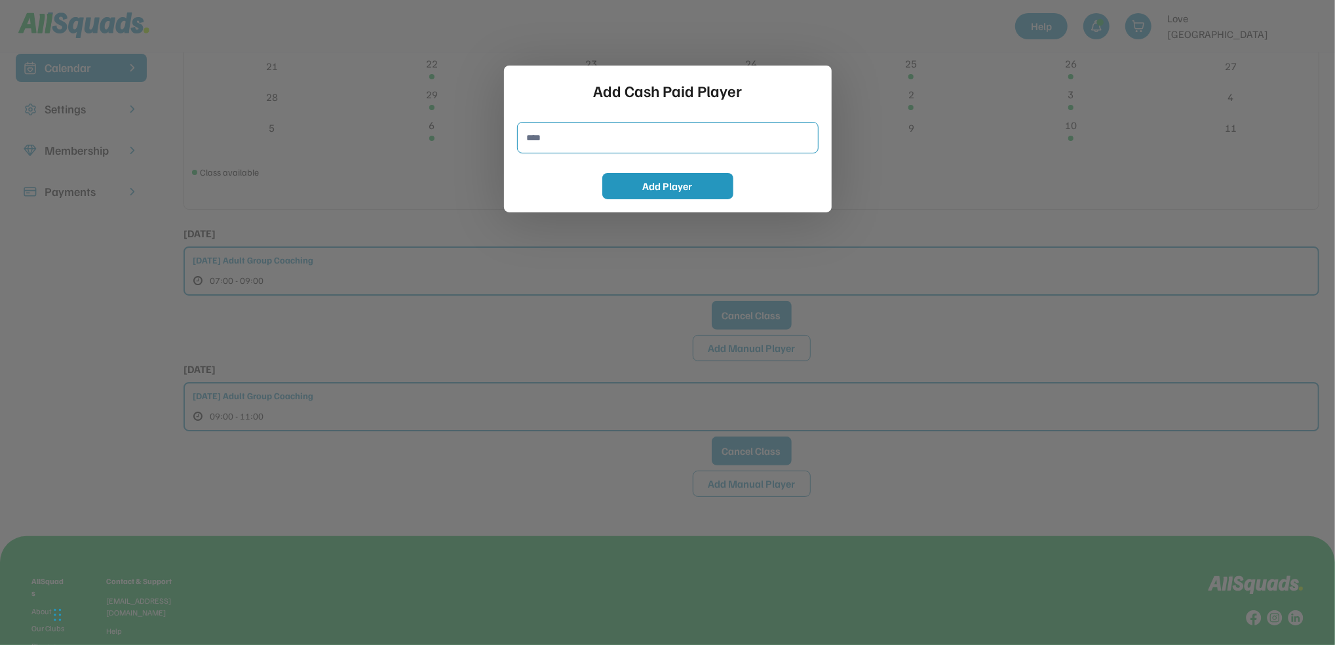
click at [557, 149] on input "input" at bounding box center [667, 137] width 301 height 31
type input "**********"
click at [617, 181] on button "Add Player" at bounding box center [667, 186] width 131 height 26
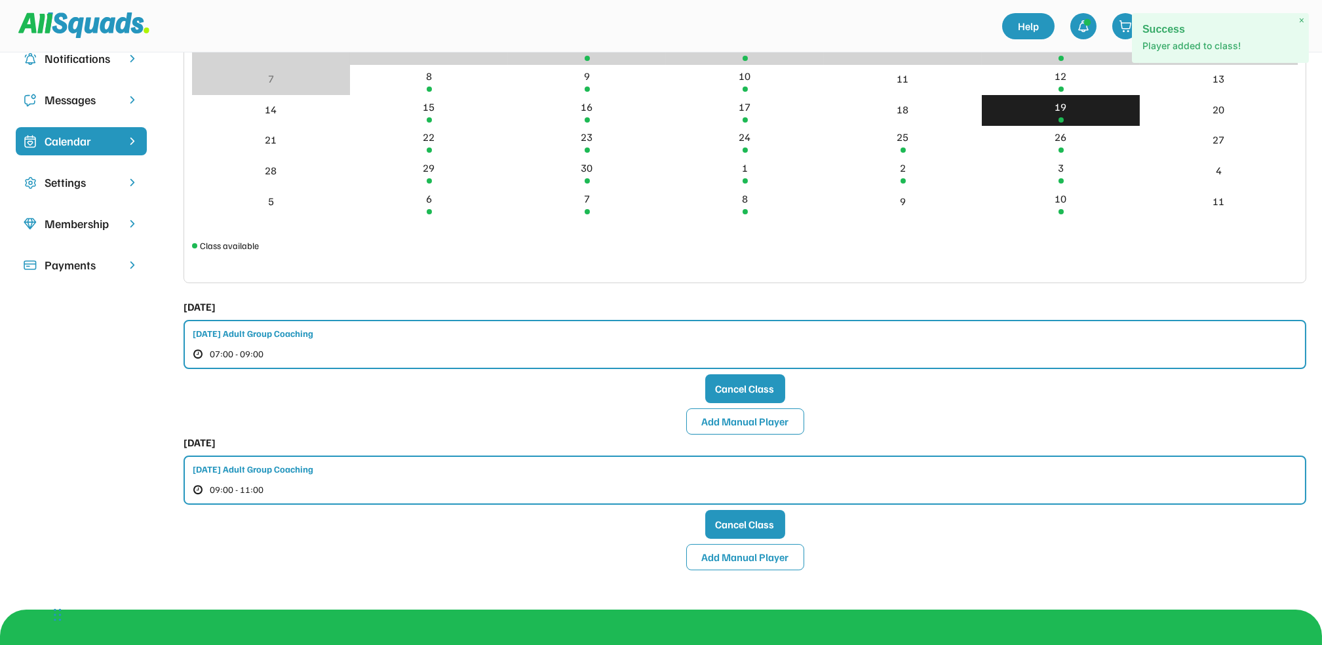
scroll to position [0, 0]
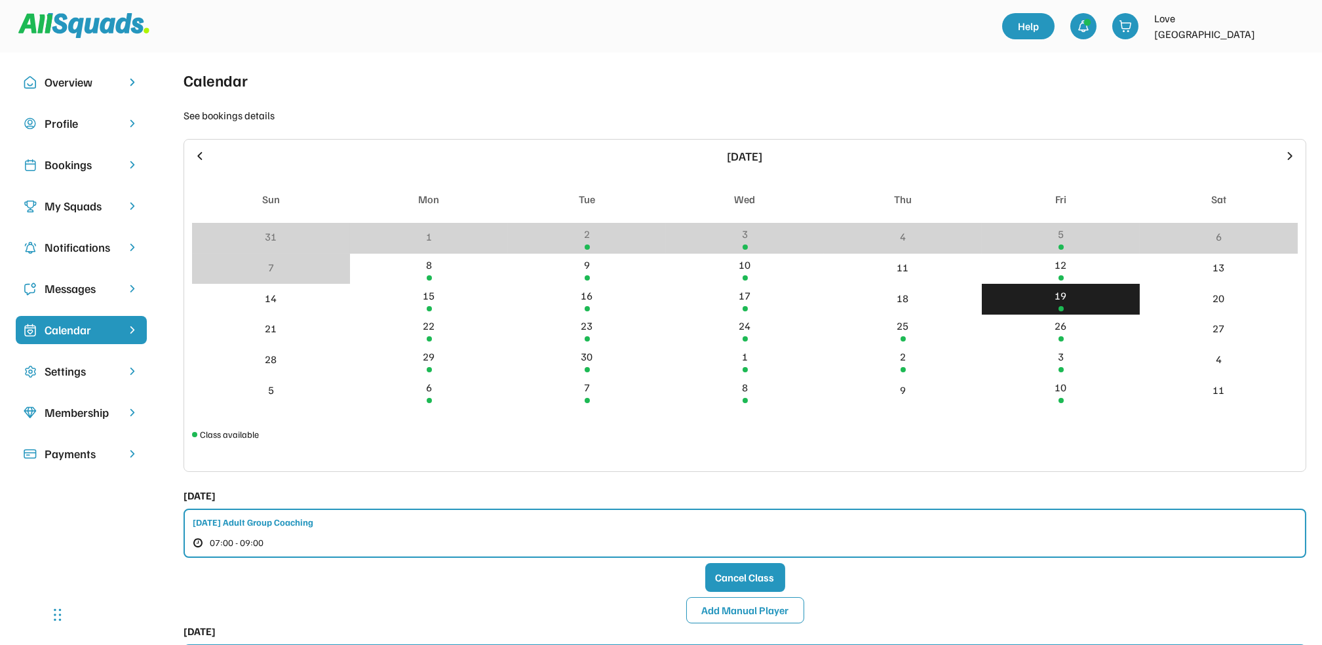
click at [81, 158] on div "Bookings" at bounding box center [81, 165] width 73 height 18
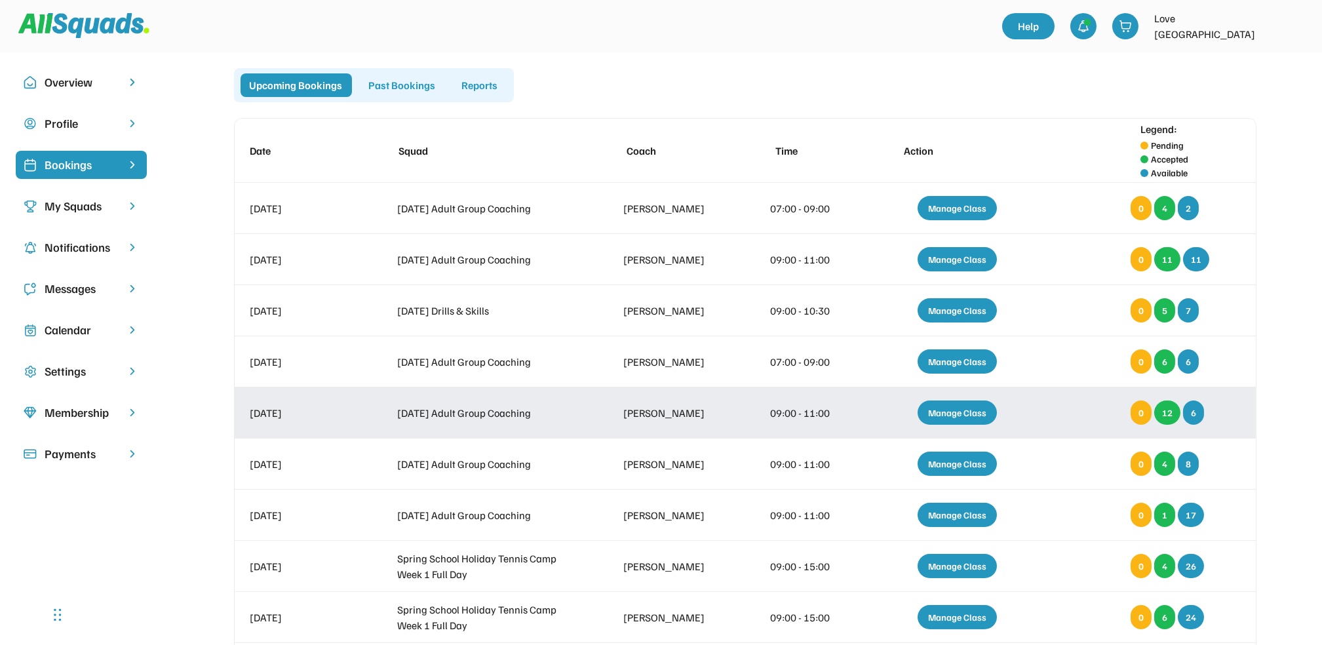
click at [940, 409] on div "Manage Class" at bounding box center [957, 412] width 79 height 24
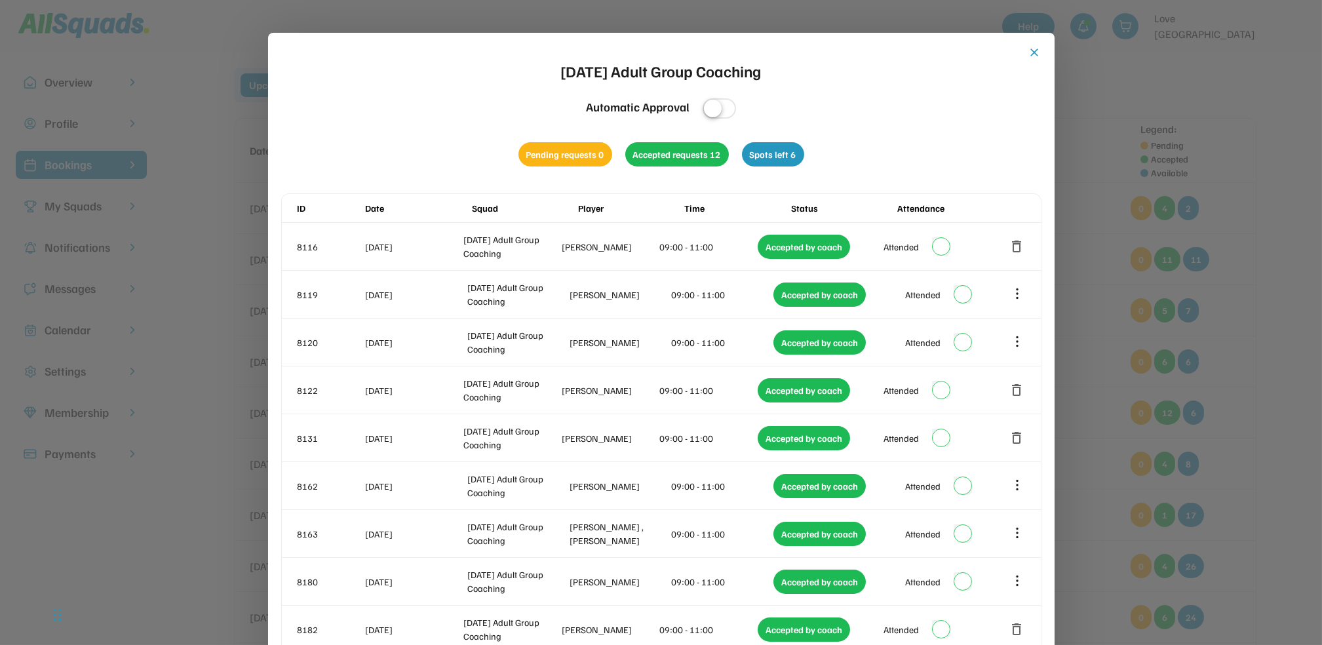
click at [1032, 55] on button "close" at bounding box center [1034, 52] width 13 height 13
